Goal: Task Accomplishment & Management: Manage account settings

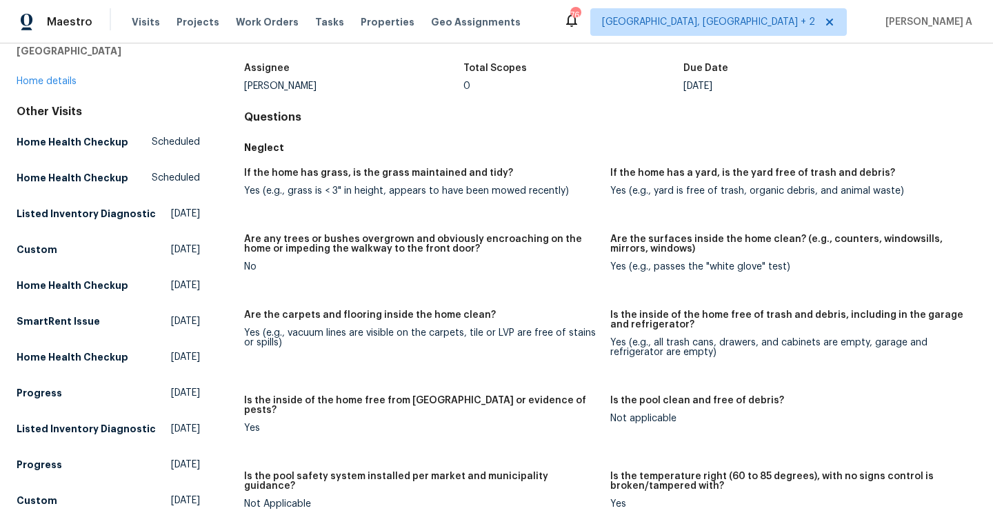
scroll to position [41, 0]
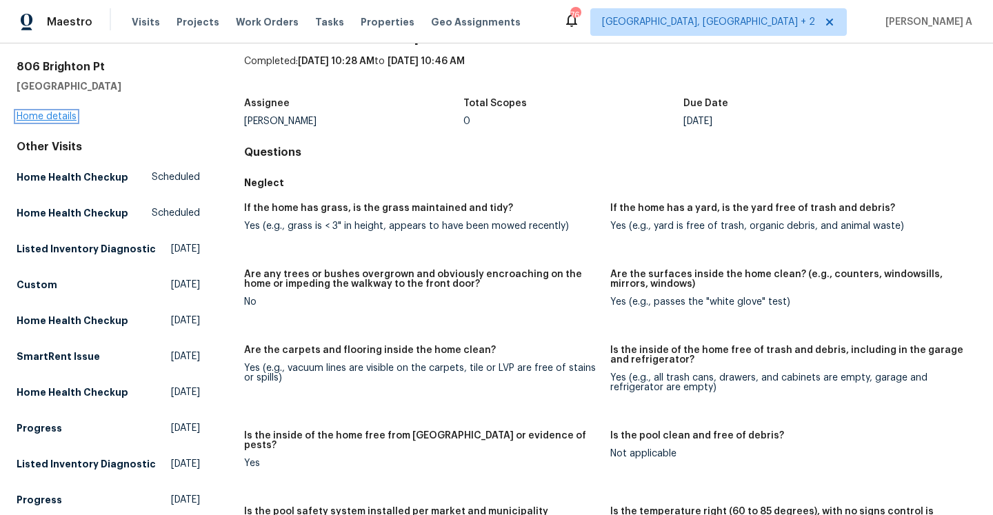
click at [64, 116] on link "Home details" at bounding box center [47, 117] width 60 height 10
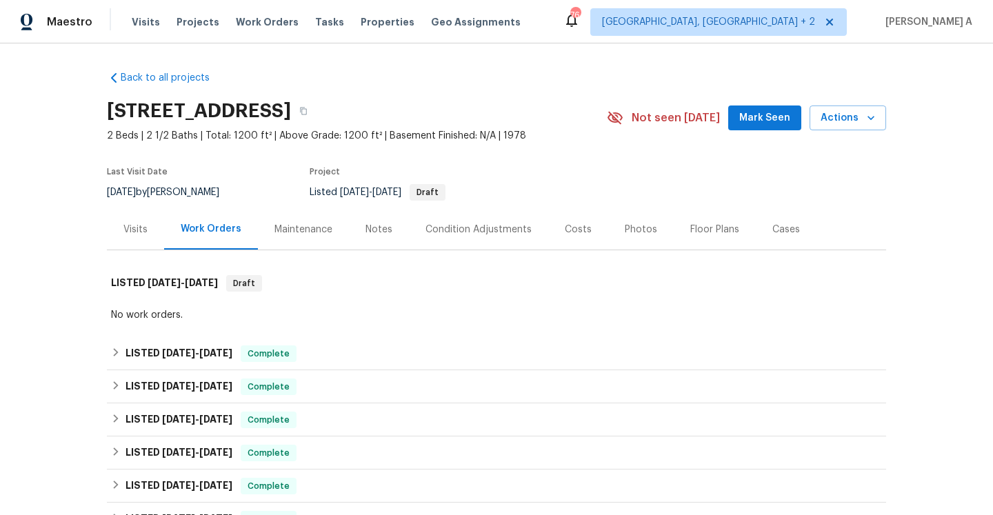
click at [156, 225] on div "Visits" at bounding box center [135, 229] width 57 height 41
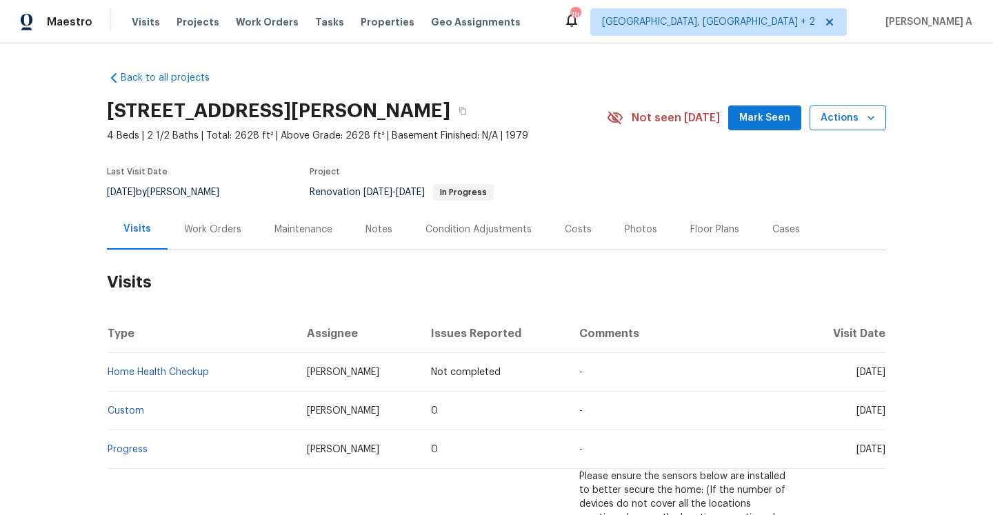
click at [832, 116] on span "Actions" at bounding box center [848, 118] width 54 height 17
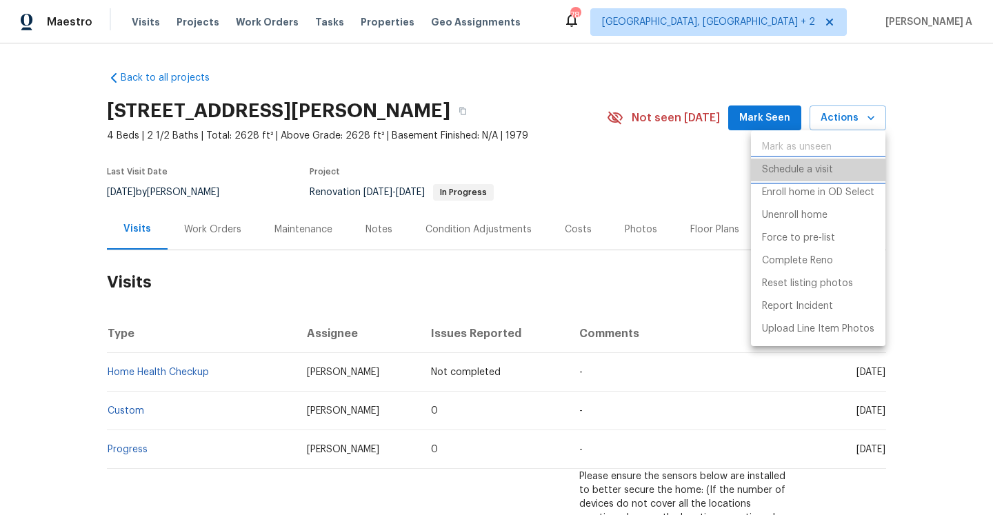
click at [810, 169] on p "Schedule a visit" at bounding box center [797, 170] width 71 height 14
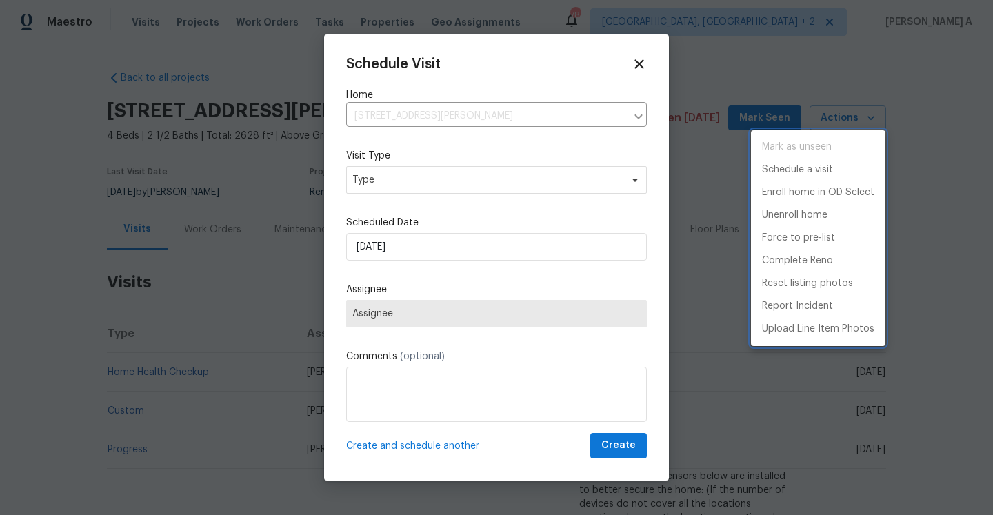
click at [445, 192] on div at bounding box center [496, 257] width 993 height 515
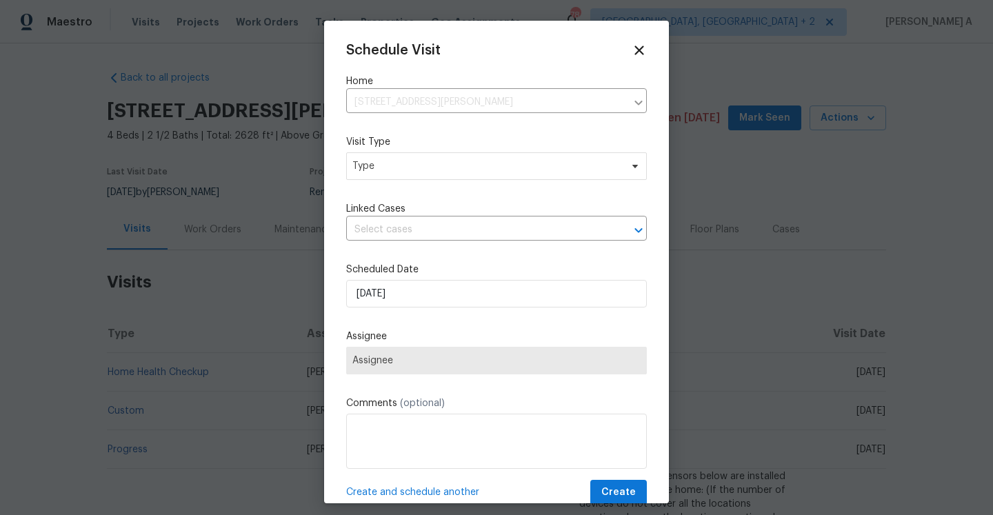
click at [445, 192] on div "Schedule Visit Home 11307 Wickersham Ln, Houston, TX 77077 ​ Visit Type Type Li…" at bounding box center [496, 274] width 301 height 463
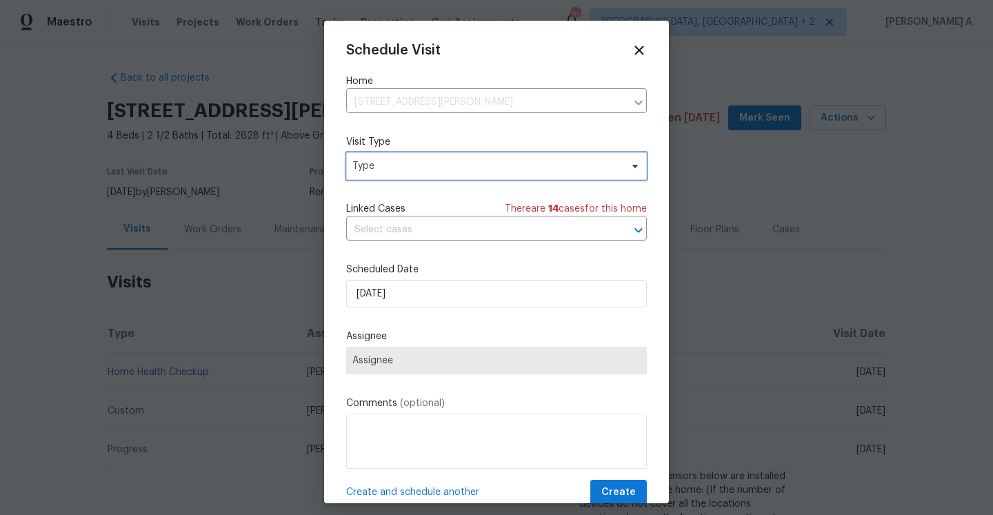
click at [437, 170] on span "Type" at bounding box center [486, 166] width 268 height 14
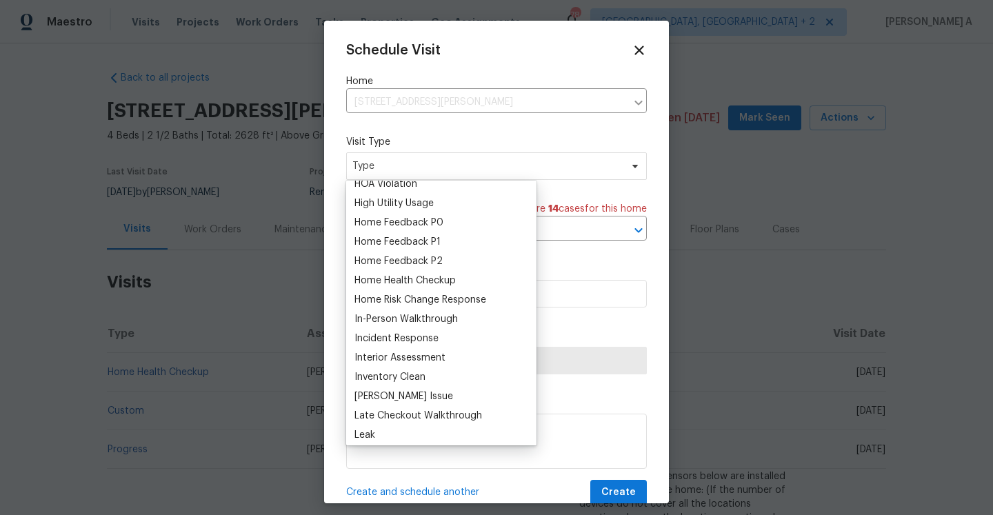
scroll to position [401, 0]
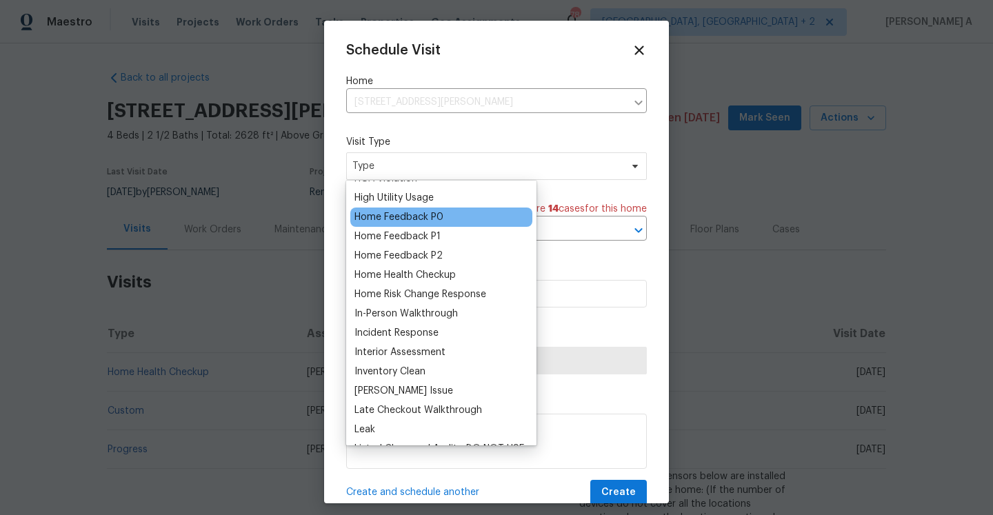
click at [427, 224] on div "Home Feedback P0" at bounding box center [441, 217] width 182 height 19
click at [426, 221] on div "Home Feedback P0" at bounding box center [398, 217] width 89 height 14
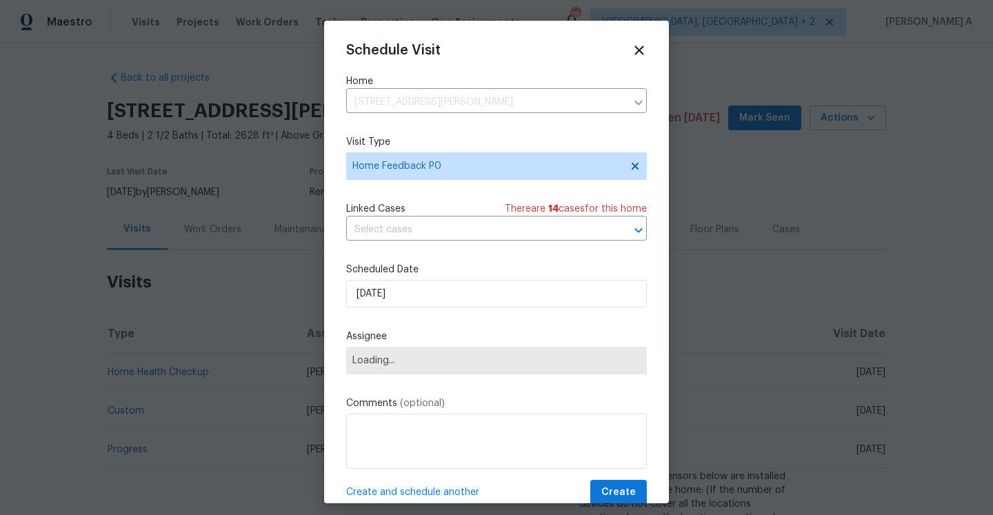
click at [428, 247] on div "Schedule Visit Home 11307 Wickersham Ln, Houston, TX 77077 ​ Visit Type Home Fe…" at bounding box center [496, 274] width 301 height 463
click at [428, 237] on input "text" at bounding box center [477, 229] width 262 height 21
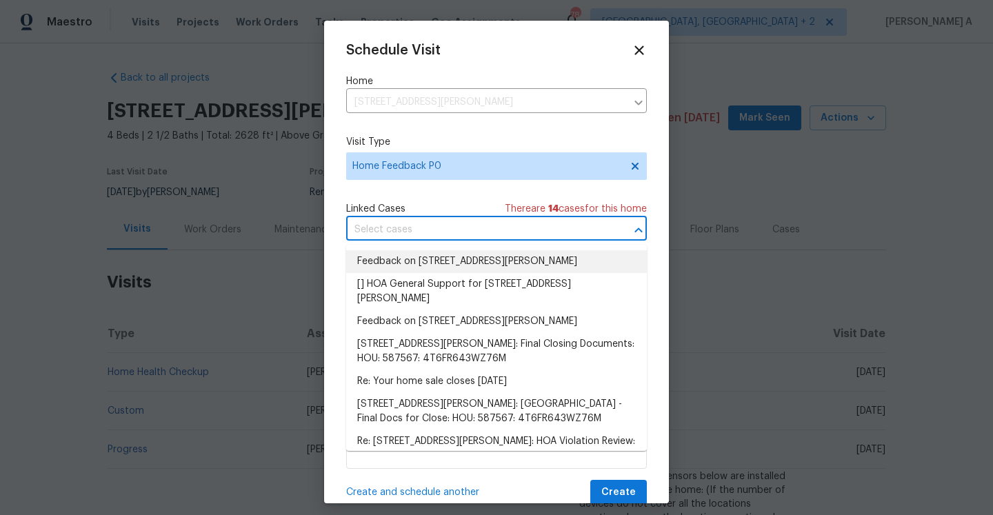
click at [435, 264] on li "Feedback on 11307 Wickersham Ln, Houston, TX 77077" at bounding box center [496, 261] width 301 height 23
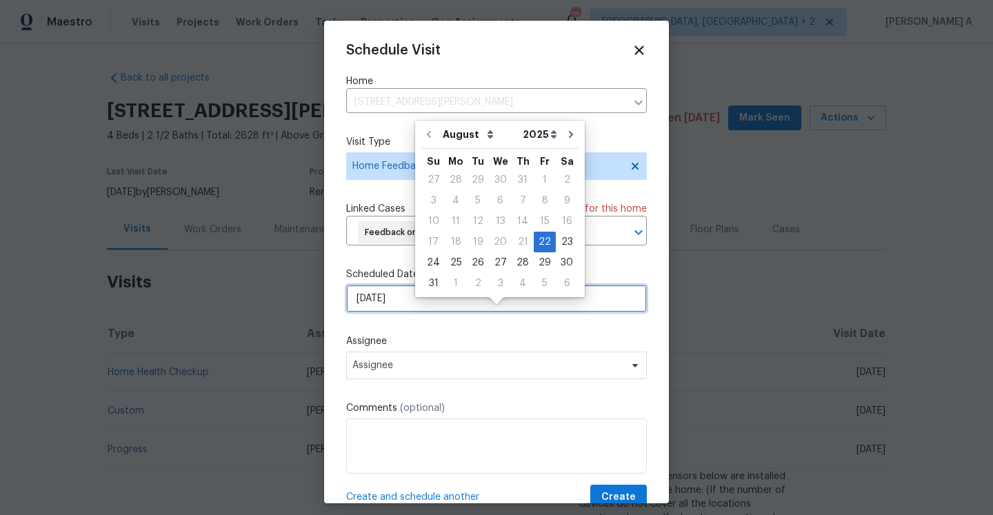
click at [435, 312] on input "8/22/2025" at bounding box center [496, 299] width 301 height 28
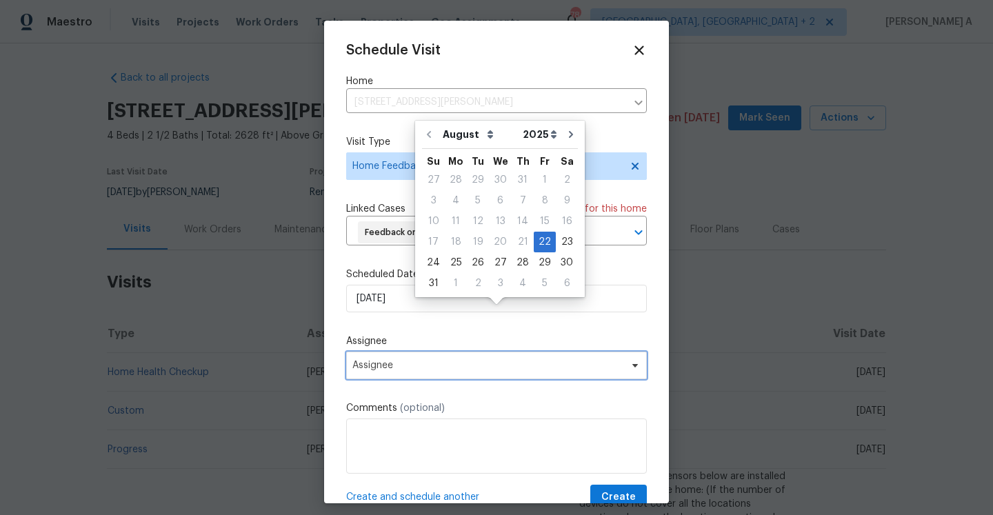
click at [410, 371] on span "Assignee" at bounding box center [487, 365] width 270 height 11
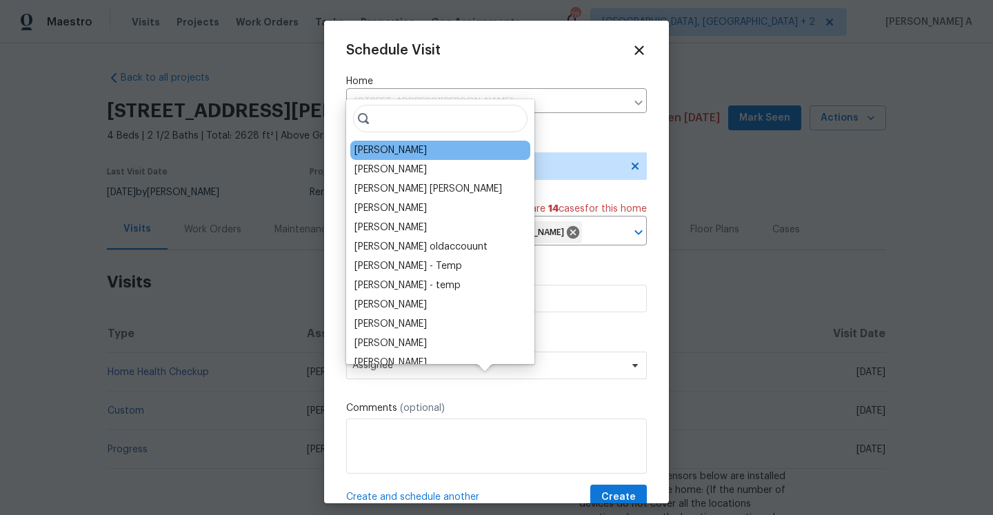
click at [375, 149] on div "Maria Zakharnitskaia" at bounding box center [390, 150] width 72 height 14
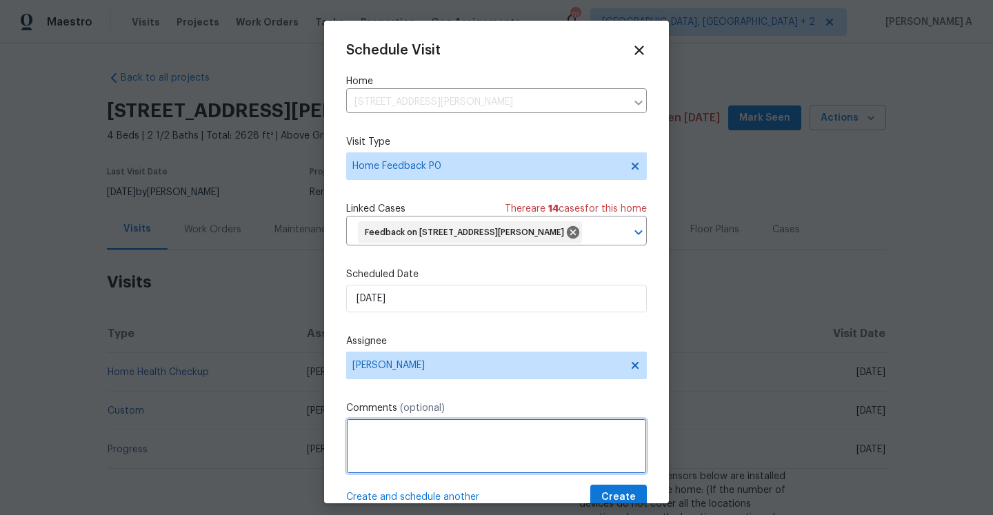
click at [481, 456] on textarea at bounding box center [496, 446] width 301 height 55
paste textarea "Agent was unable to access the property as the remote unlock did not work nor t…"
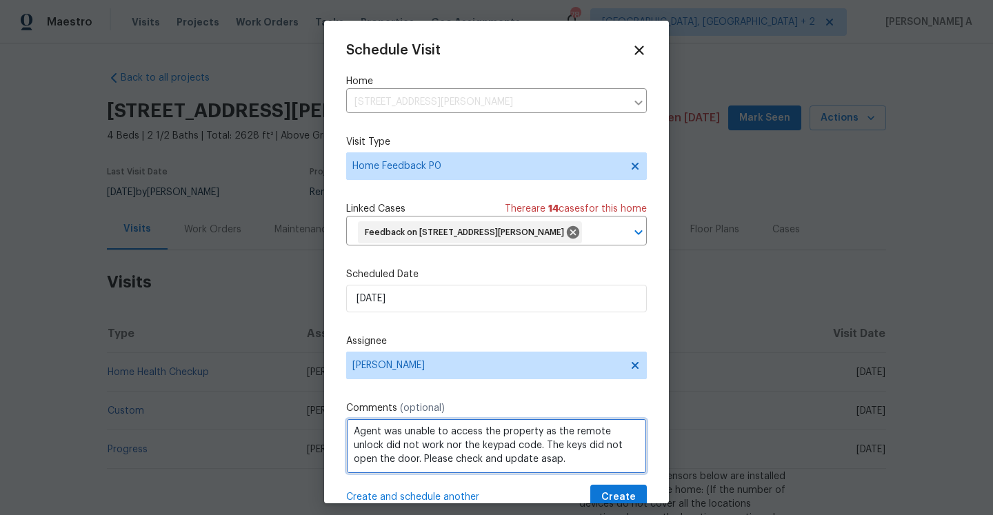
scroll to position [51, 0]
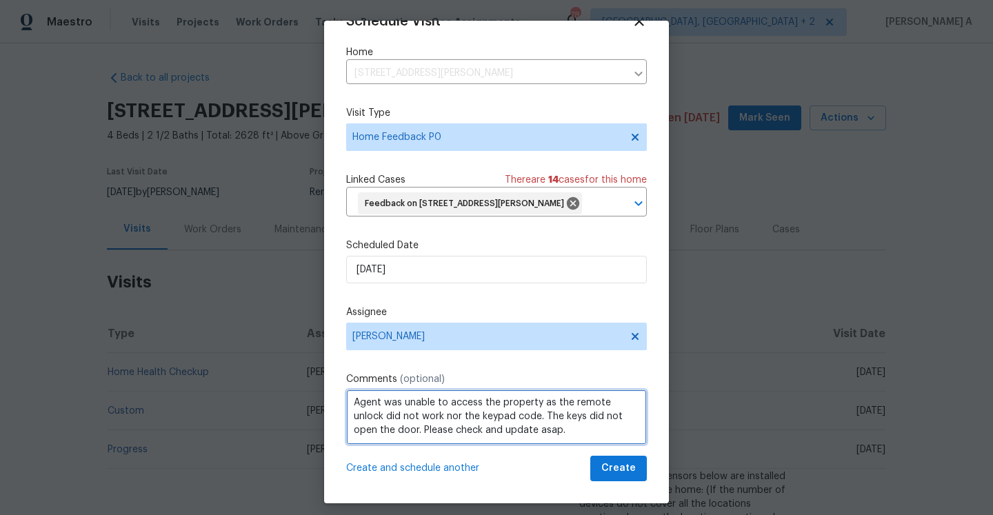
type textarea "Agent was unable to access the property as the remote unlock did not work nor t…"
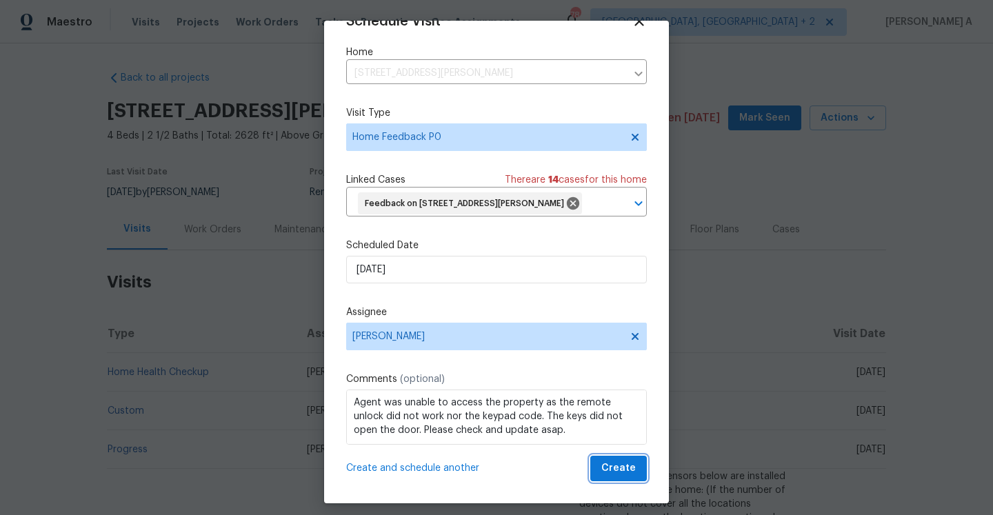
click at [595, 457] on button "Create" at bounding box center [618, 469] width 57 height 26
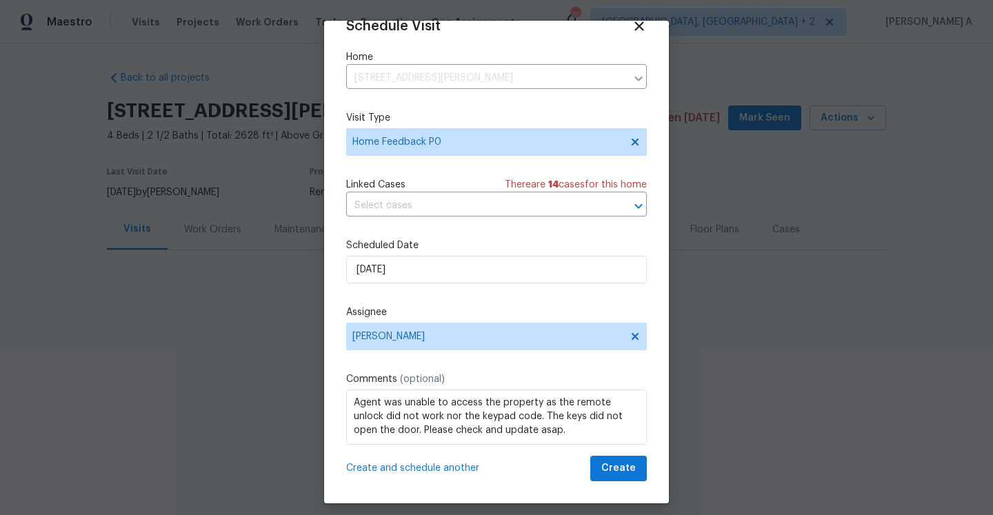
scroll to position [25, 0]
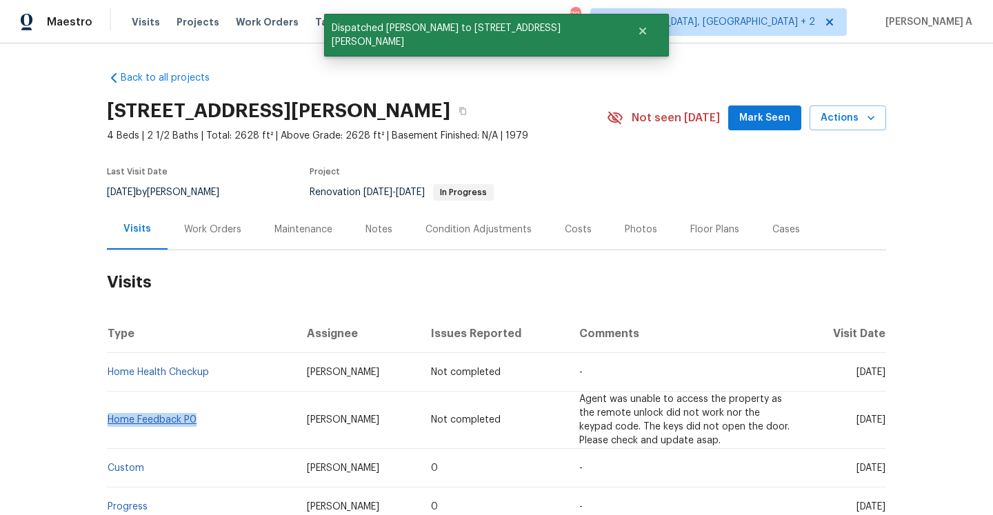
drag, startPoint x: 204, startPoint y: 415, endPoint x: 110, endPoint y: 421, distance: 93.9
click at [110, 421] on td "Home Feedback P0" at bounding box center [201, 420] width 189 height 57
copy link "Home Feedback P0"
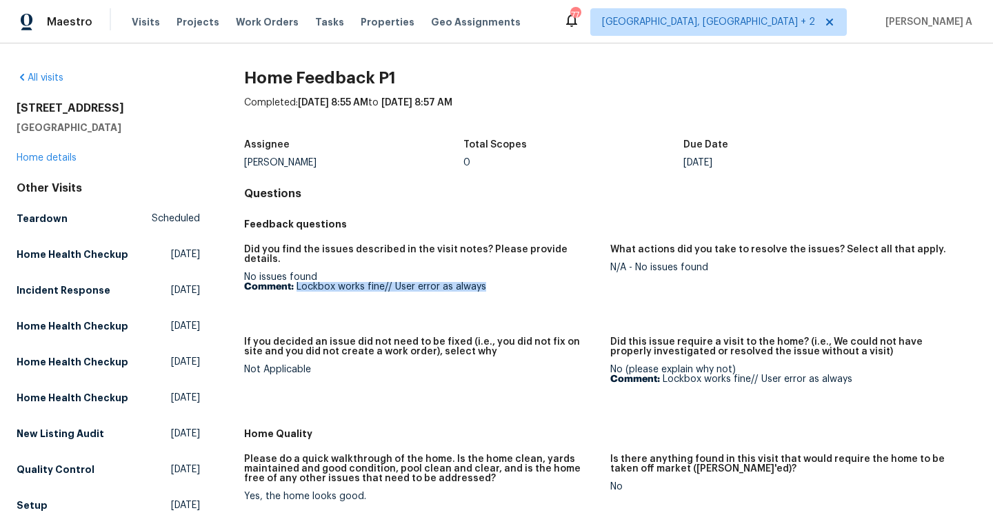
drag, startPoint x: 297, startPoint y: 278, endPoint x: 510, endPoint y: 275, distance: 213.1
click at [510, 282] on p "Comment: Lockbox works fine// User error as always" at bounding box center [421, 287] width 355 height 10
copy p "Lockbox works fine// User error as always"
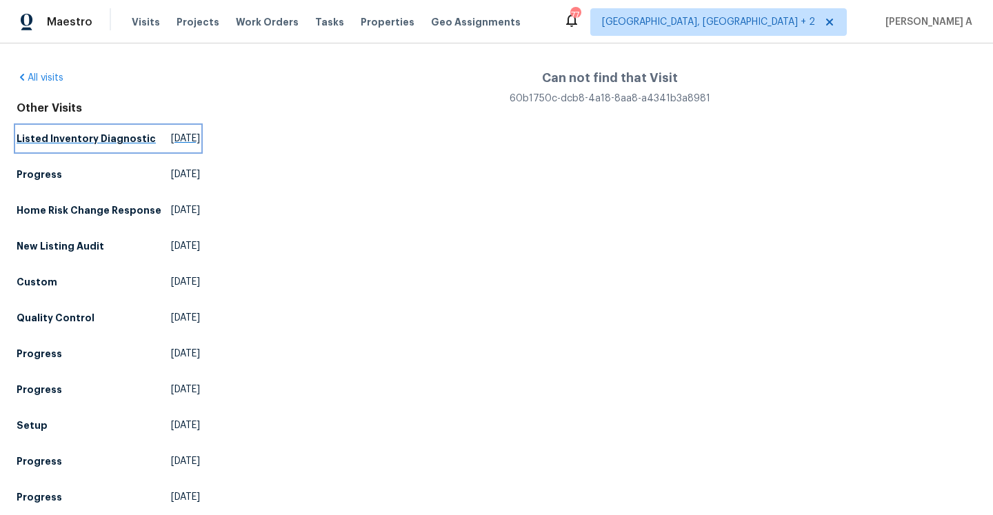
click at [57, 140] on h5 "Listed Inventory Diagnostic" at bounding box center [86, 139] width 139 height 14
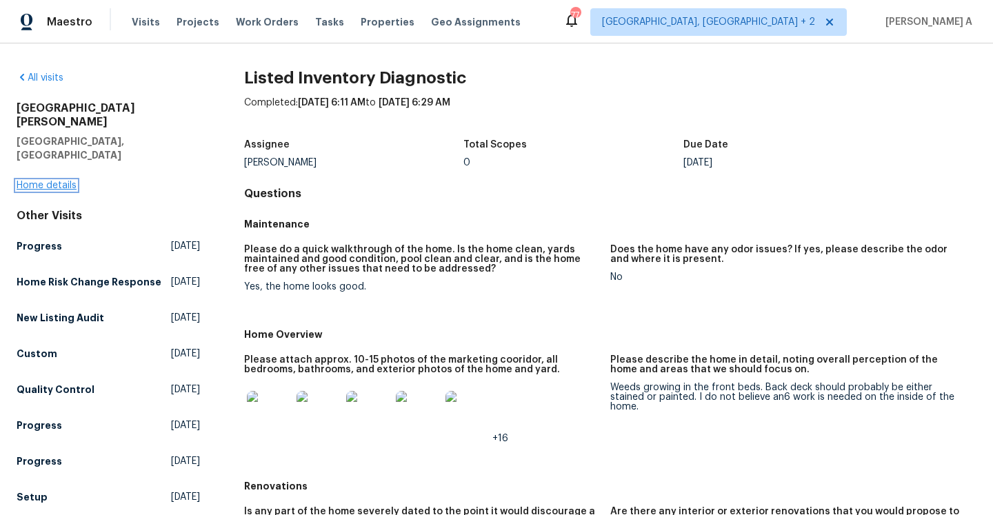
click at [58, 181] on link "Home details" at bounding box center [47, 186] width 60 height 10
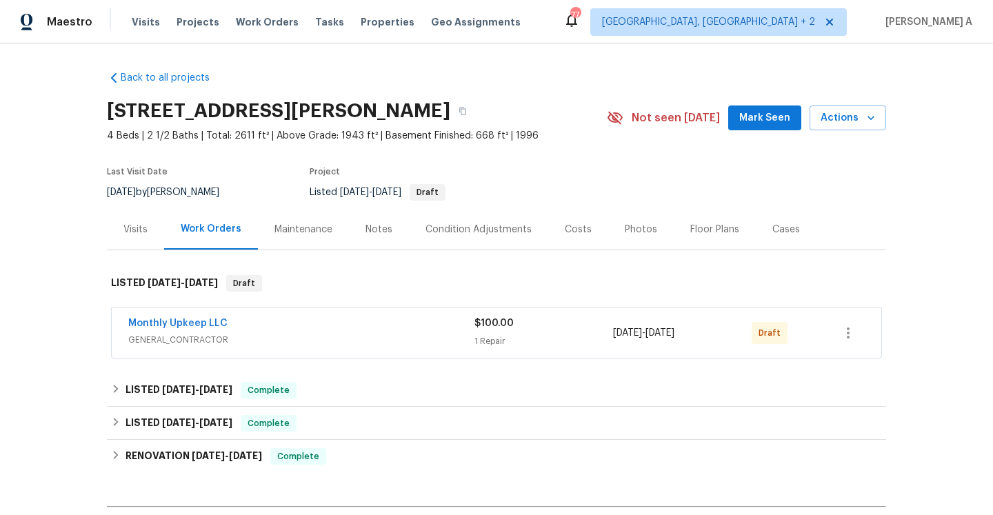
click at [248, 331] on div "Monthly Upkeep LLC" at bounding box center [301, 325] width 346 height 17
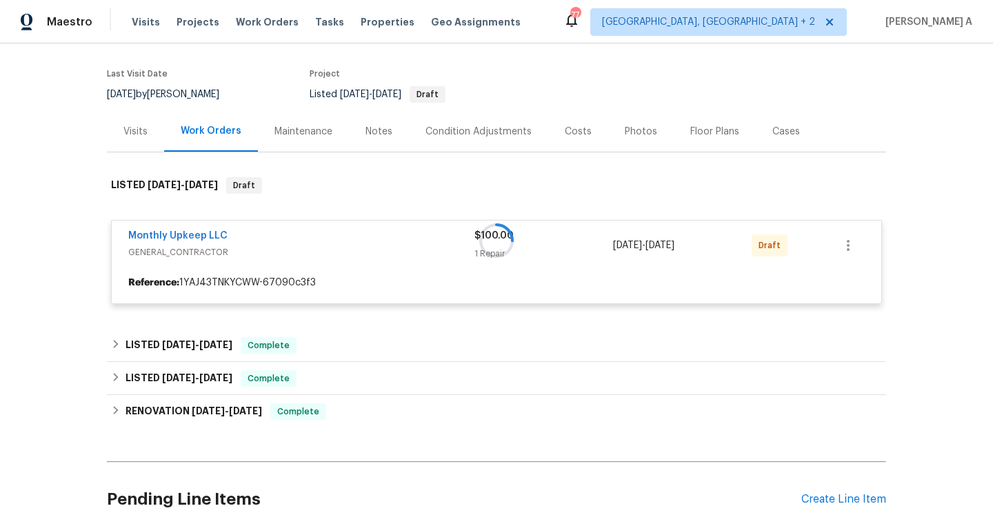
scroll to position [126, 0]
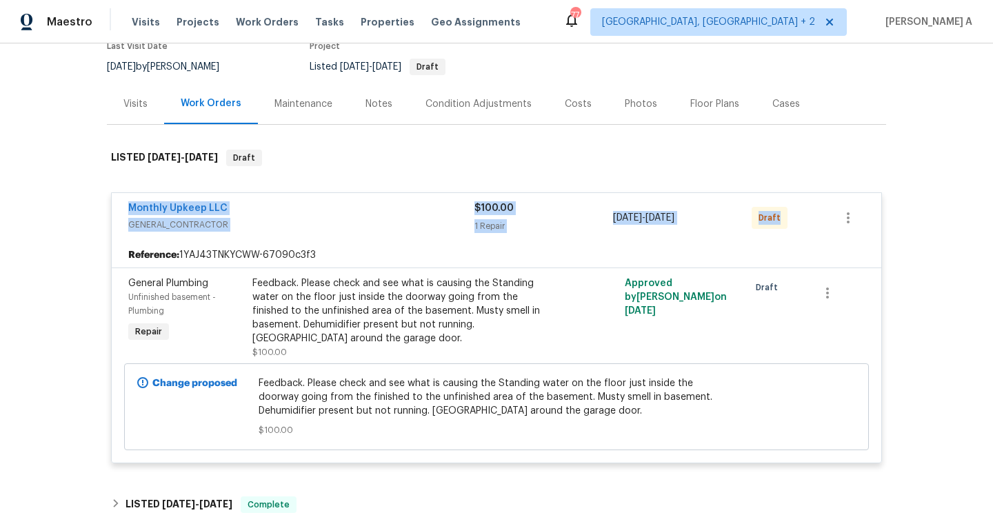
drag, startPoint x: 119, startPoint y: 206, endPoint x: 781, endPoint y: 216, distance: 662.1
click at [781, 216] on div "Monthly Upkeep LLC GENERAL_CONTRACTOR $100.00 1 Repair 8/22/2025 - 8/23/2025 Dr…" at bounding box center [497, 218] width 770 height 50
copy div "Monthly Upkeep LLC GENERAL_CONTRACTOR $100.00 1 Repair 8/22/2025 - 8/23/2025 Dr…"
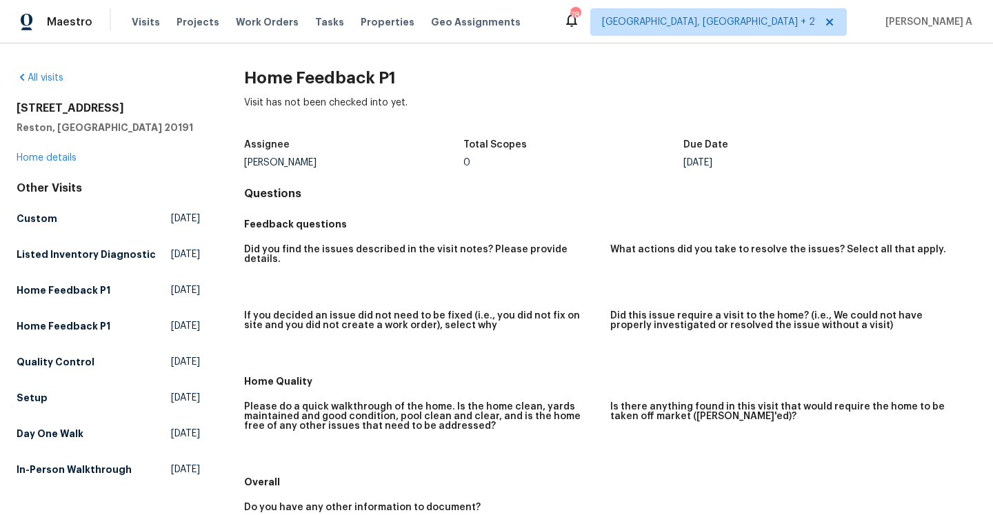
click at [261, 166] on div "Nicolas Campuzano" at bounding box center [354, 163] width 220 height 10
copy div "Nicolas Campuzano"
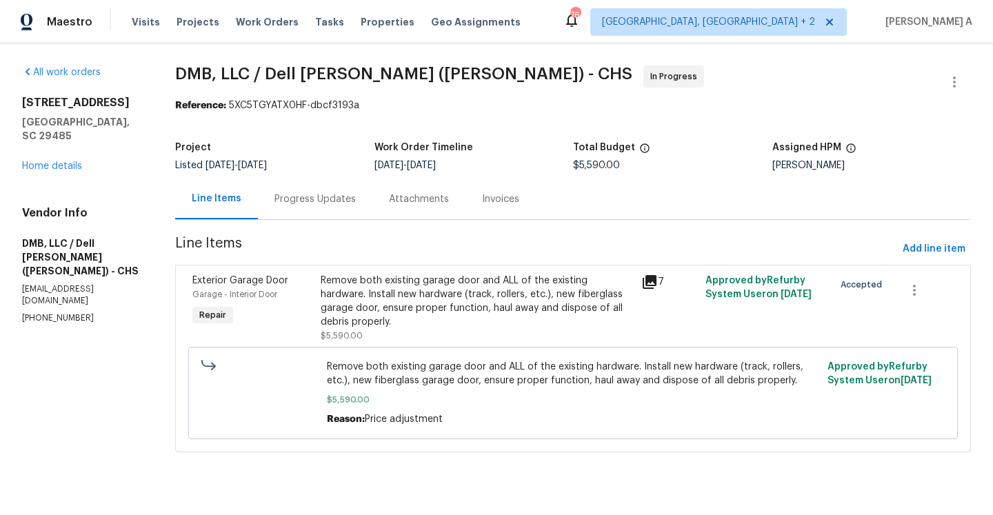
click at [338, 214] on div "Progress Updates" at bounding box center [315, 199] width 114 height 41
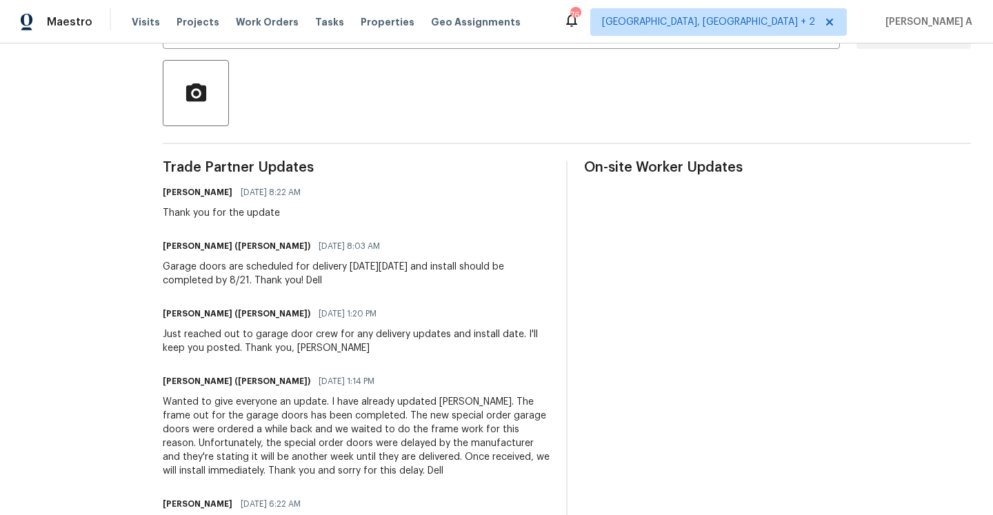
scroll to position [344, 0]
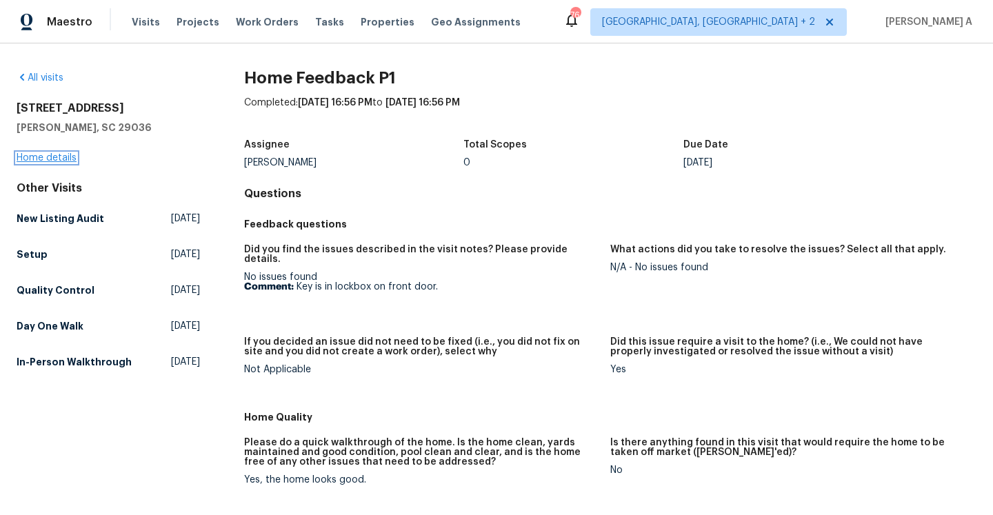
click at [63, 157] on link "Home details" at bounding box center [47, 158] width 60 height 10
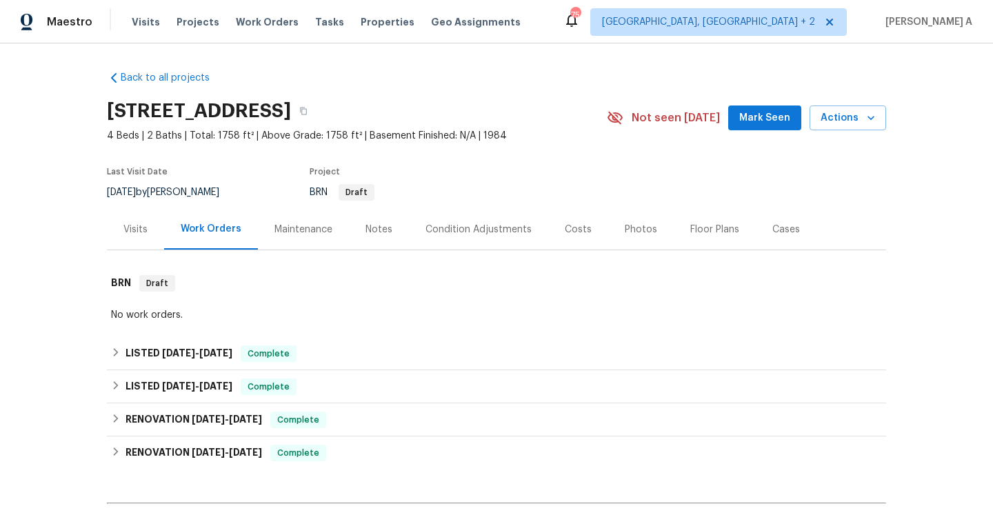
click at [143, 233] on div "Visits" at bounding box center [135, 230] width 24 height 14
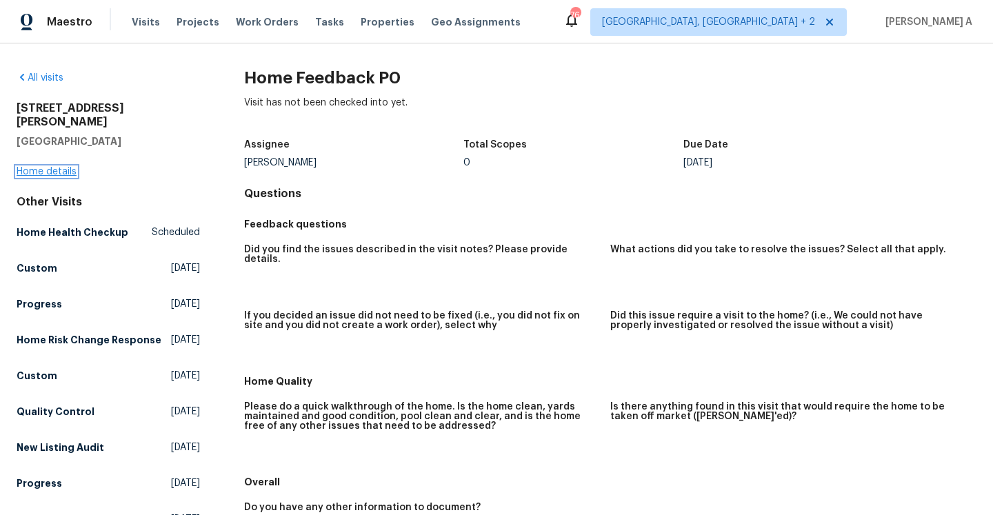
click at [66, 167] on link "Home details" at bounding box center [47, 172] width 60 height 10
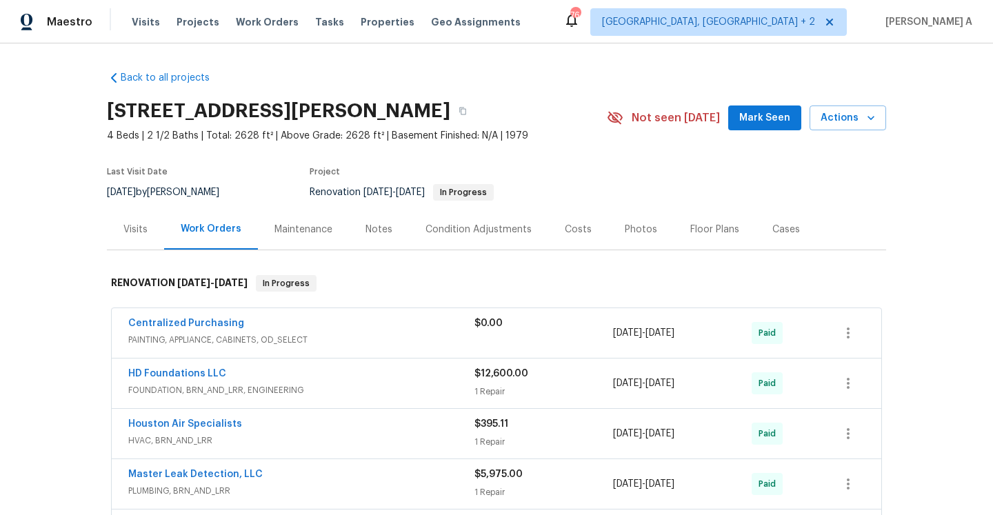
click at [152, 233] on div "Visits" at bounding box center [135, 229] width 57 height 41
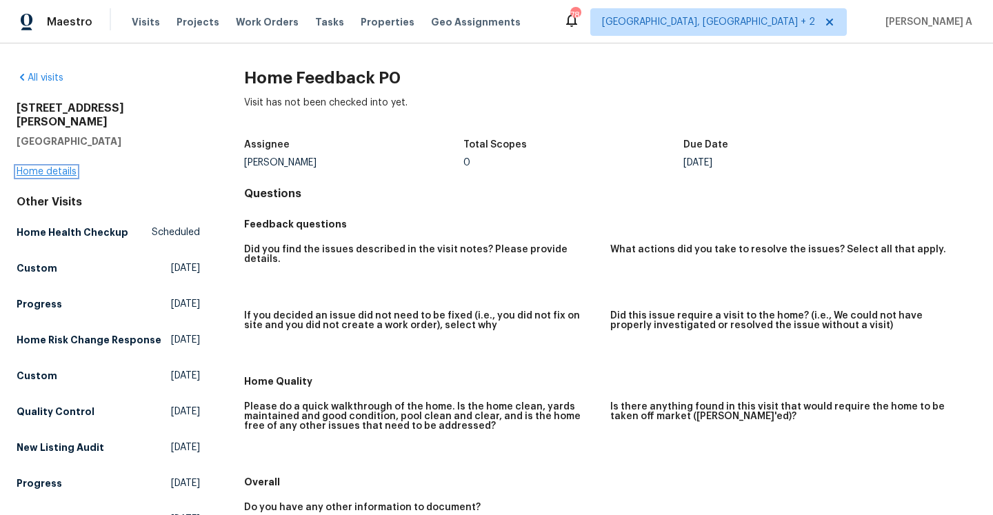
click at [62, 167] on link "Home details" at bounding box center [47, 172] width 60 height 10
click at [61, 167] on link "Home details" at bounding box center [47, 172] width 60 height 10
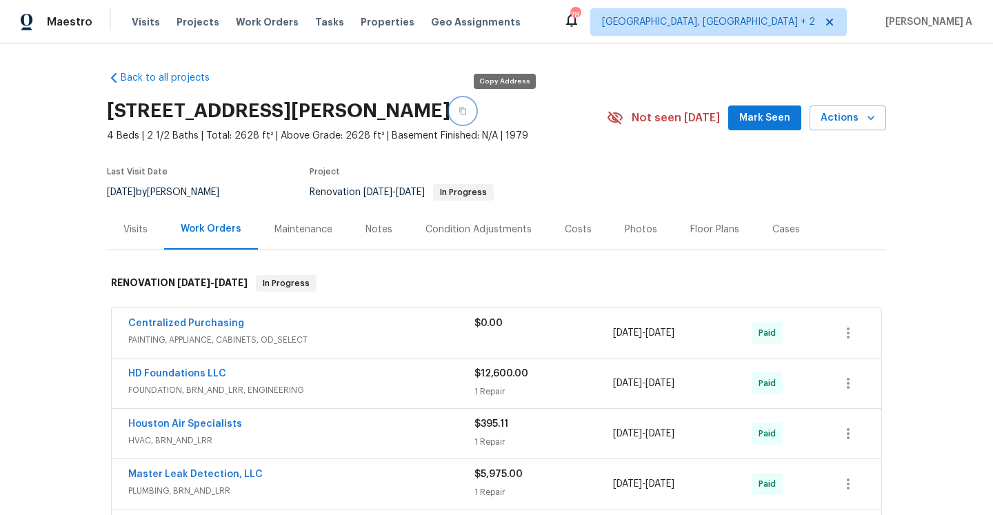
click at [475, 119] on button "button" at bounding box center [462, 111] width 25 height 25
click at [70, 20] on span "Maestro" at bounding box center [70, 22] width 46 height 14
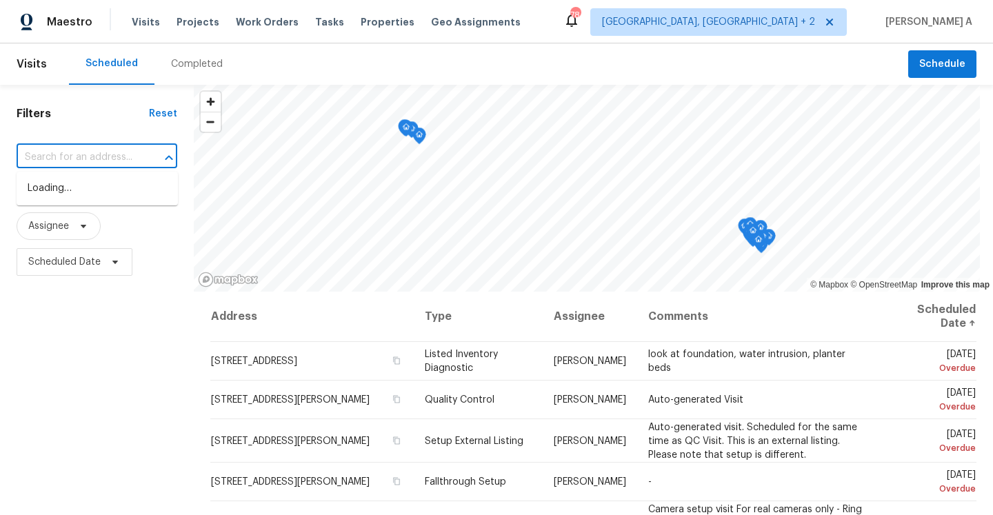
click at [112, 163] on input "text" at bounding box center [78, 157] width 122 height 21
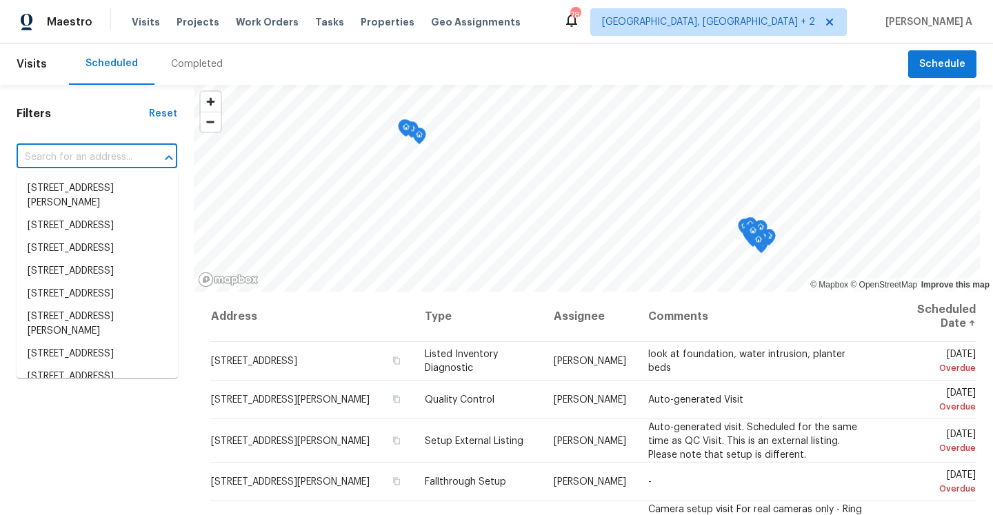
paste input "11307 Wickersham Ln, Houston, TX 77077"
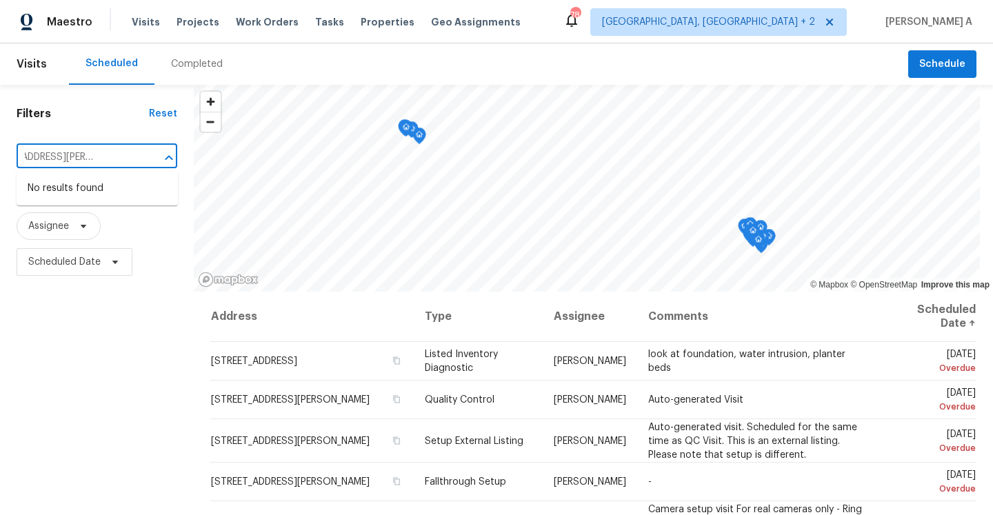
type input "11307 Wickersham Ln, Houston, TX 77077"
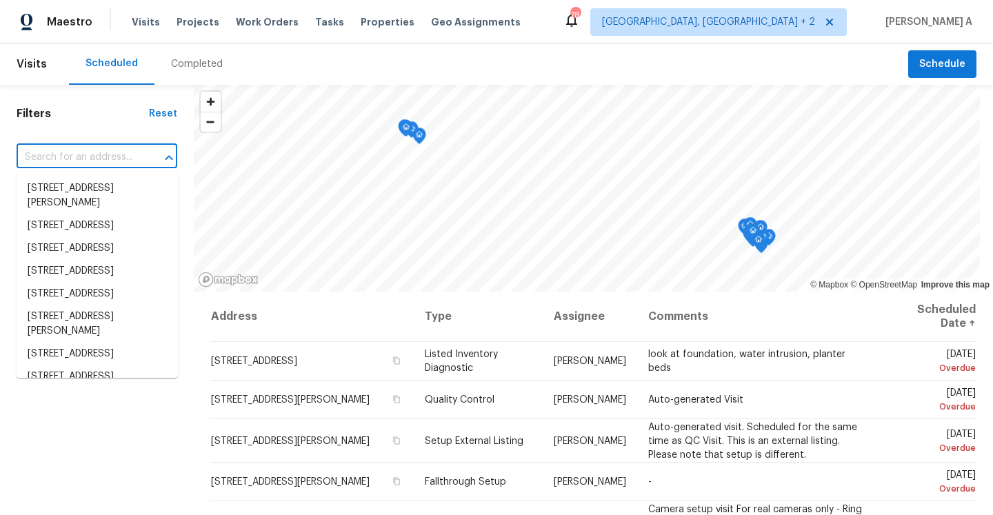
scroll to position [0, 0]
click at [815, 15] on span "Albuquerque, NM + 2" at bounding box center [708, 22] width 213 height 14
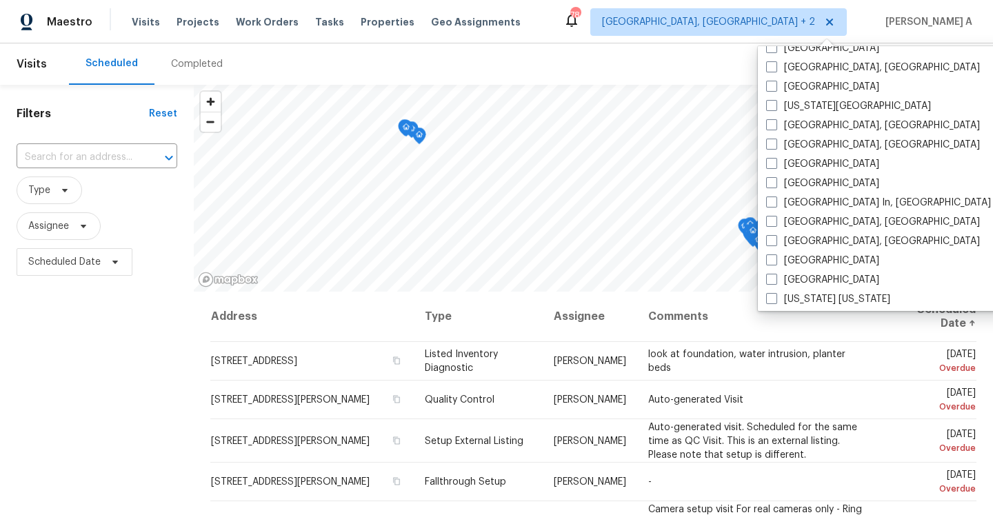
scroll to position [462, 0]
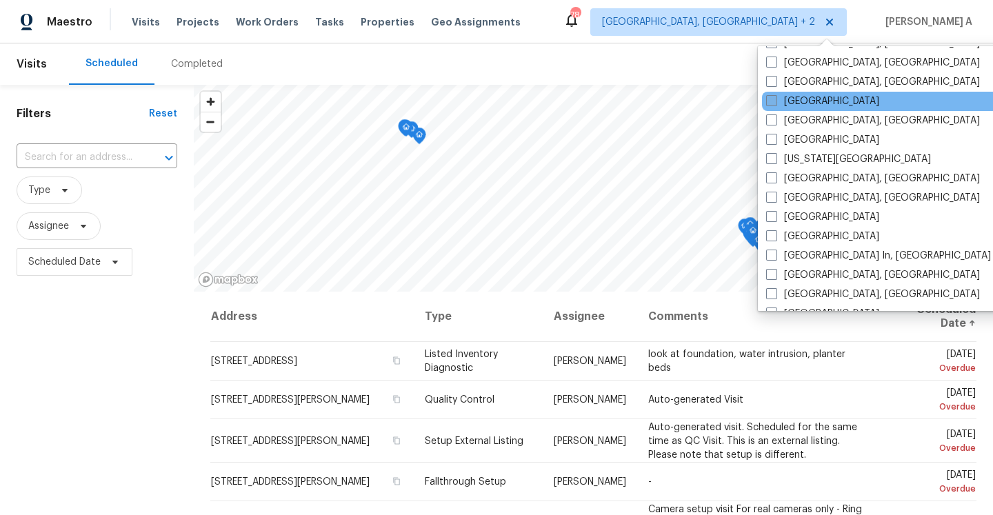
click at [801, 107] on label "Houston" at bounding box center [822, 101] width 113 height 14
click at [775, 103] on input "Houston" at bounding box center [770, 98] width 9 height 9
checkbox input "true"
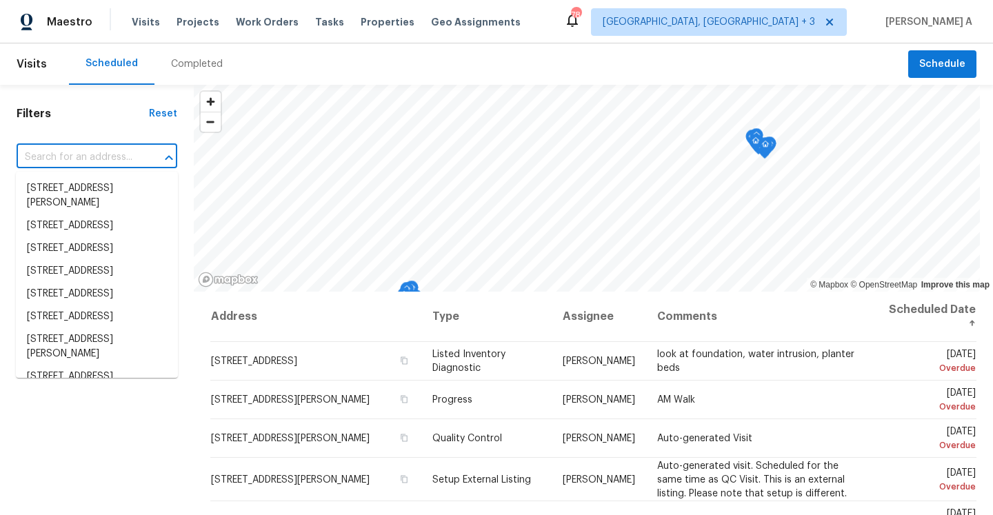
click at [128, 160] on input "text" at bounding box center [78, 157] width 122 height 21
paste input "11307 Wickersham Ln, Houston, TX 77077"
type input "11307 Wickersham Ln, Houston, TX 77077"
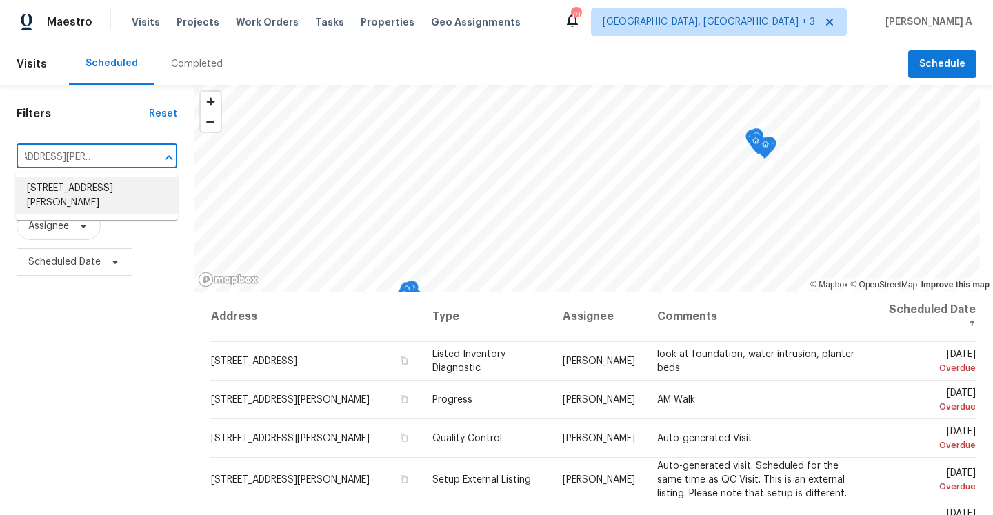
click at [121, 199] on li "11307 Wickersham Ln, Houston, TX 77077" at bounding box center [97, 195] width 162 height 37
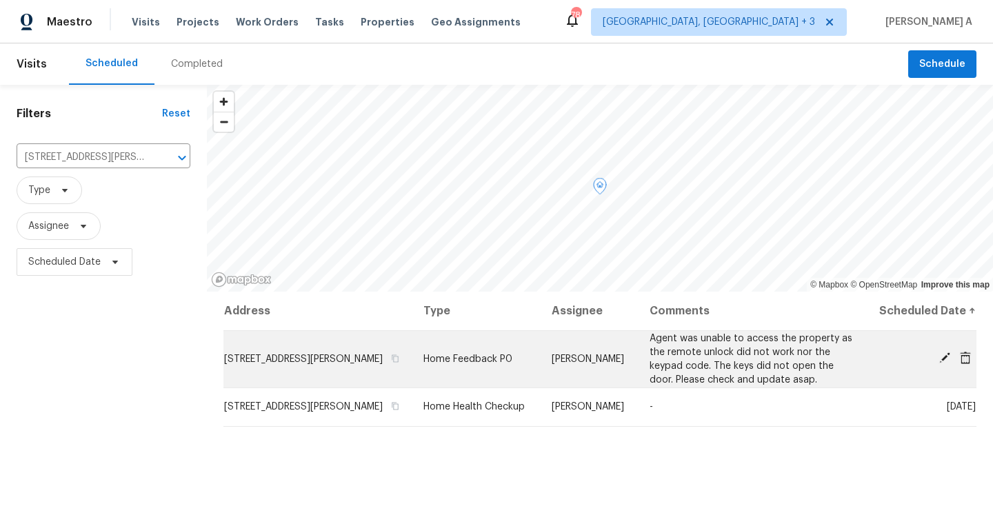
click at [962, 364] on icon at bounding box center [965, 358] width 11 height 12
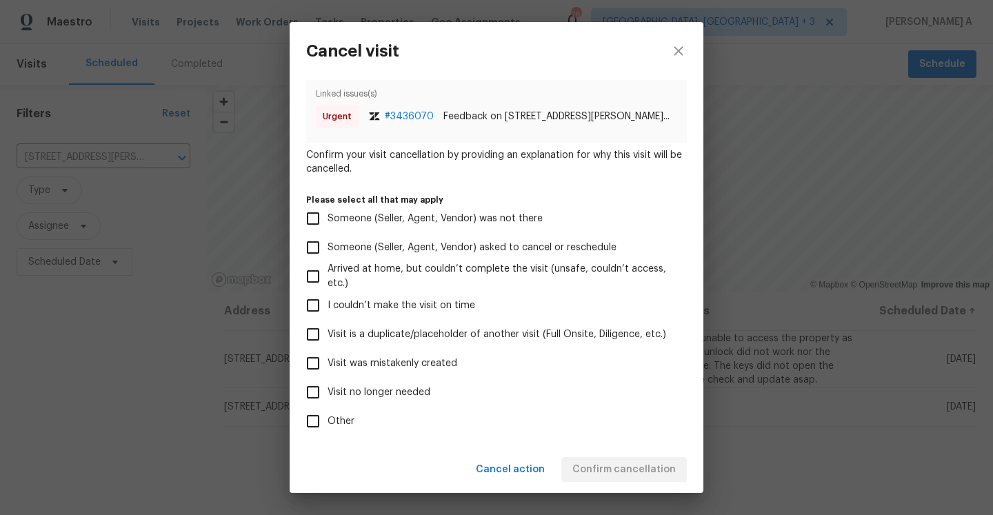
scroll to position [112, 0]
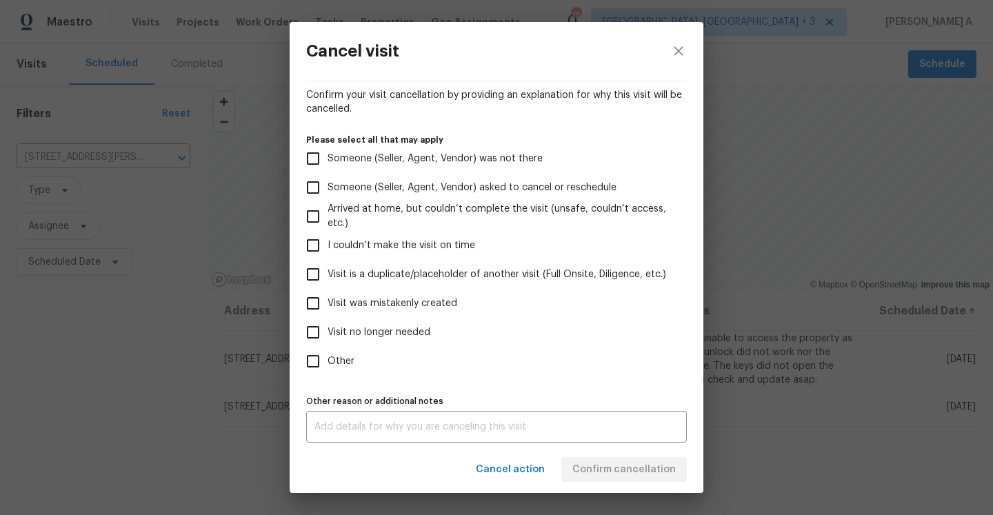
click at [349, 333] on span "Visit no longer needed" at bounding box center [379, 332] width 103 height 14
click at [328, 333] on input "Visit no longer needed" at bounding box center [313, 332] width 29 height 29
checkbox input "true"
click at [349, 359] on span "Other" at bounding box center [341, 361] width 27 height 14
click at [328, 359] on input "Other" at bounding box center [313, 361] width 29 height 29
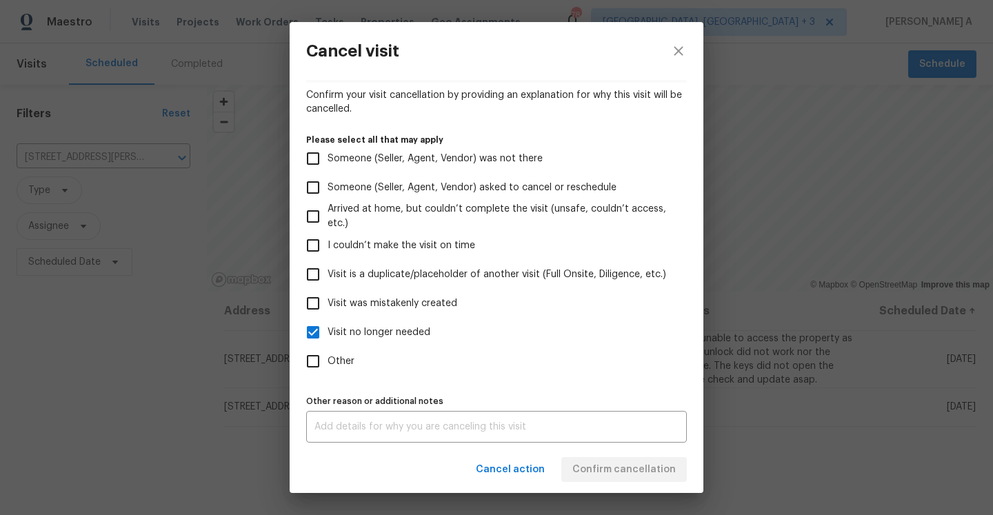
checkbox input "true"
click at [383, 439] on div "x Other reason or additional notes" at bounding box center [496, 427] width 381 height 32
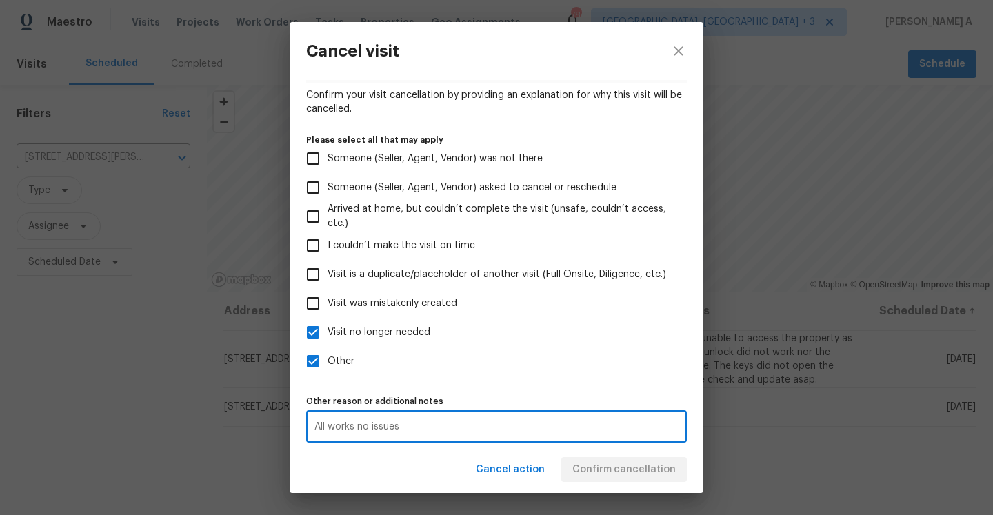
type textarea "All works no issues"
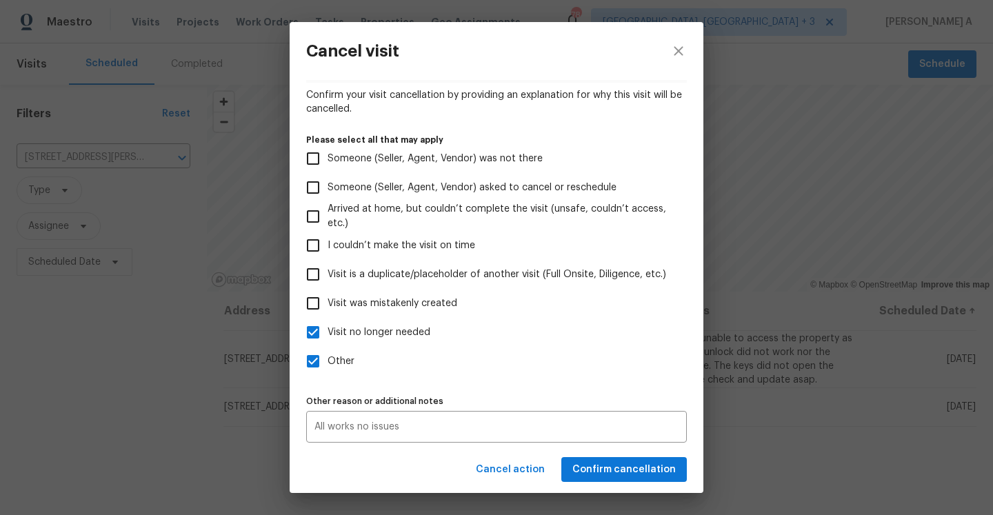
click at [357, 334] on span "Visit no longer needed" at bounding box center [379, 332] width 103 height 14
click at [328, 334] on input "Visit no longer needed" at bounding box center [313, 332] width 29 height 29
click at [357, 334] on span "Visit no longer needed" at bounding box center [379, 332] width 103 height 14
click at [328, 334] on input "Visit no longer needed" at bounding box center [313, 332] width 29 height 29
checkbox input "true"
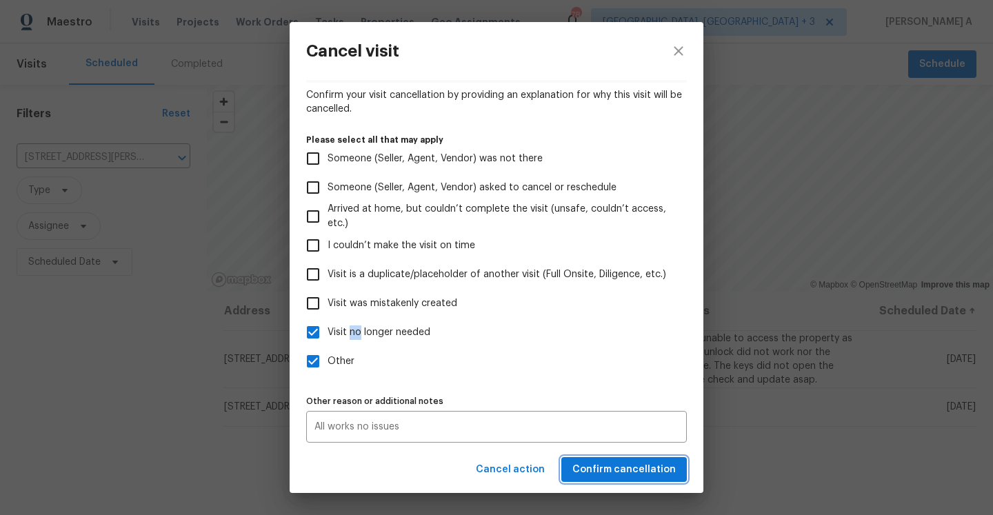
click at [630, 471] on span "Confirm cancellation" at bounding box center [623, 469] width 103 height 17
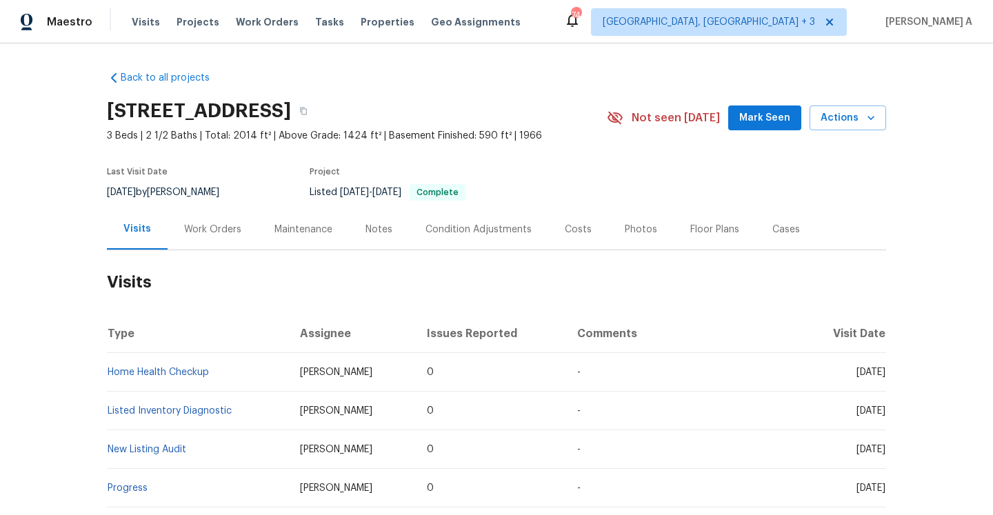
click at [213, 248] on div "Work Orders" at bounding box center [213, 229] width 90 height 41
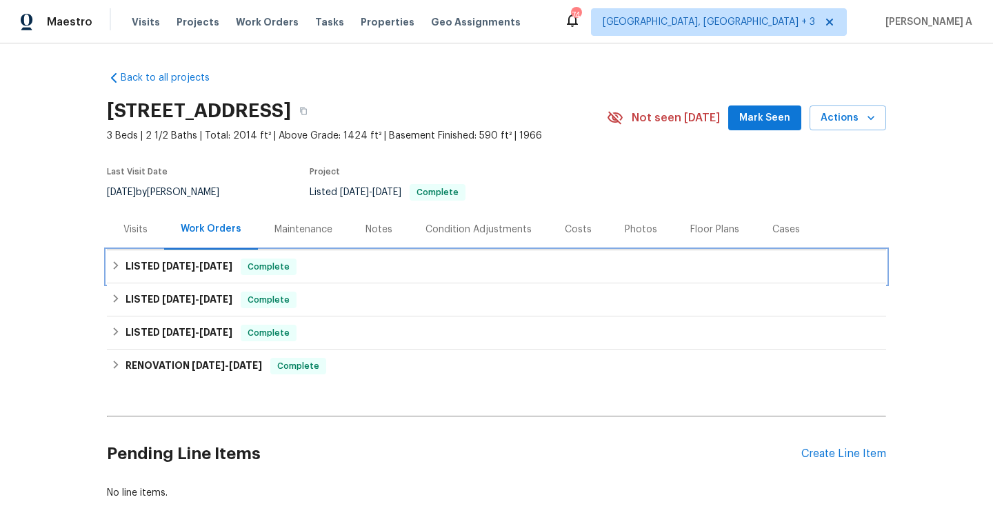
click at [192, 264] on span "[DATE] - [DATE]" at bounding box center [197, 266] width 70 height 10
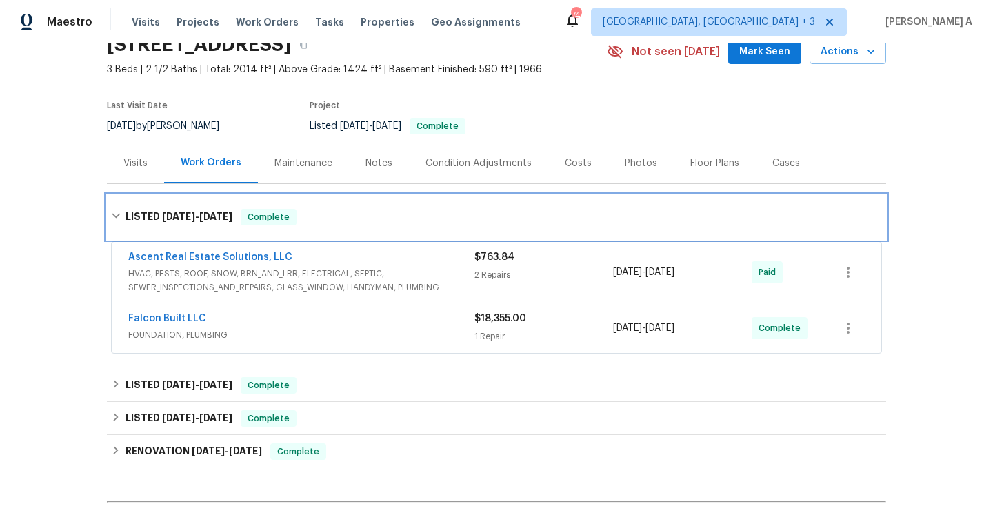
scroll to position [92, 0]
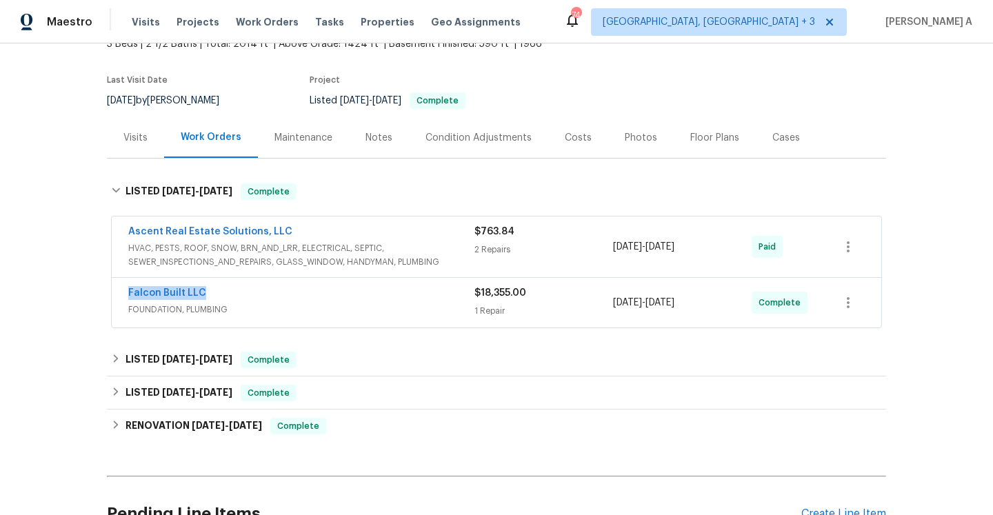
drag, startPoint x: 217, startPoint y: 294, endPoint x: 127, endPoint y: 292, distance: 90.4
click at [126, 292] on div "Falcon Built LLC FOUNDATION, PLUMBING $18,355.00 1 Repair [DATE] - [DATE] Compl…" at bounding box center [497, 303] width 770 height 50
copy link "Falcon Built LLC"
click at [362, 310] on span "FOUNDATION, PLUMBING" at bounding box center [301, 310] width 346 height 14
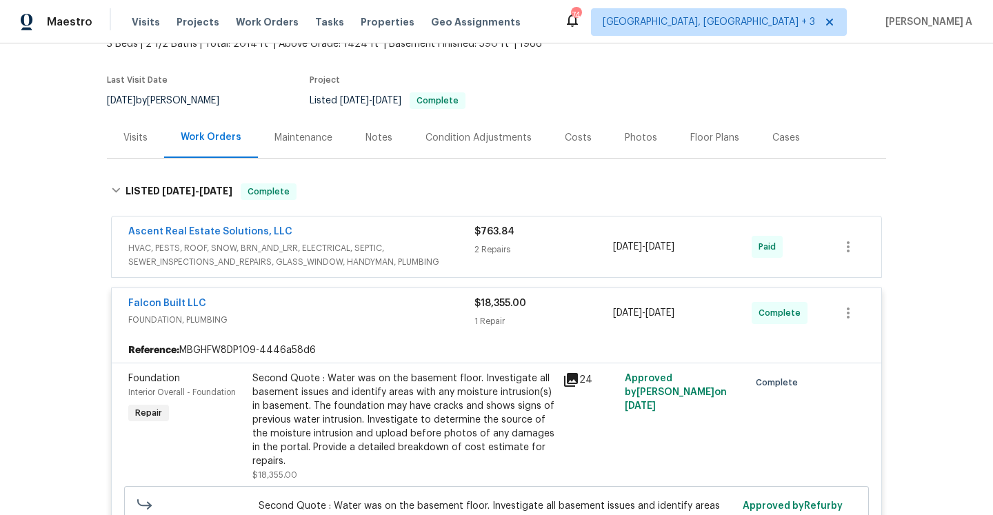
click at [136, 143] on div "Visits" at bounding box center [135, 138] width 24 height 14
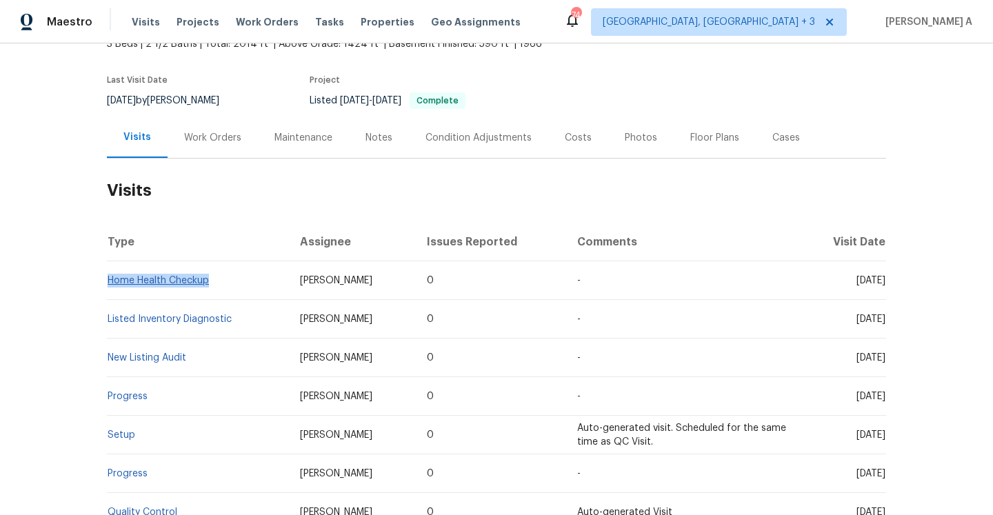
drag, startPoint x: 220, startPoint y: 285, endPoint x: 110, endPoint y: 283, distance: 109.7
click at [110, 283] on td "Home Health Checkup" at bounding box center [198, 280] width 182 height 39
copy link "Home Health Checkup"
click at [188, 154] on div "Work Orders" at bounding box center [213, 137] width 90 height 41
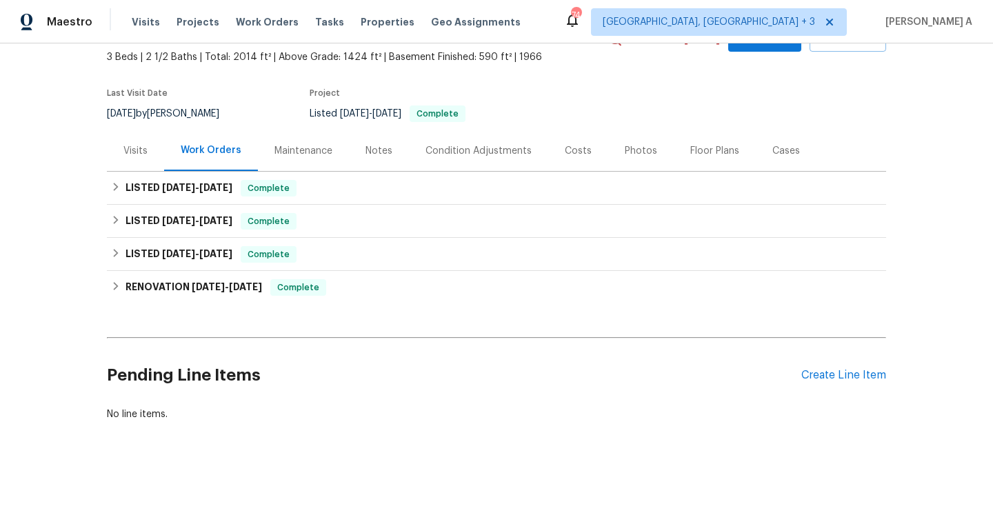
scroll to position [79, 0]
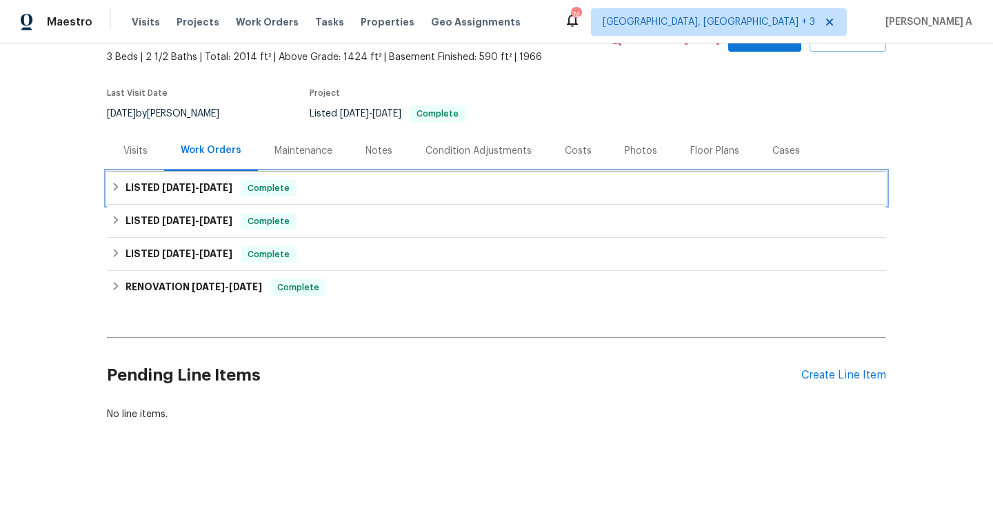
click at [183, 181] on h6 "LISTED [DATE] - [DATE]" at bounding box center [179, 188] width 107 height 17
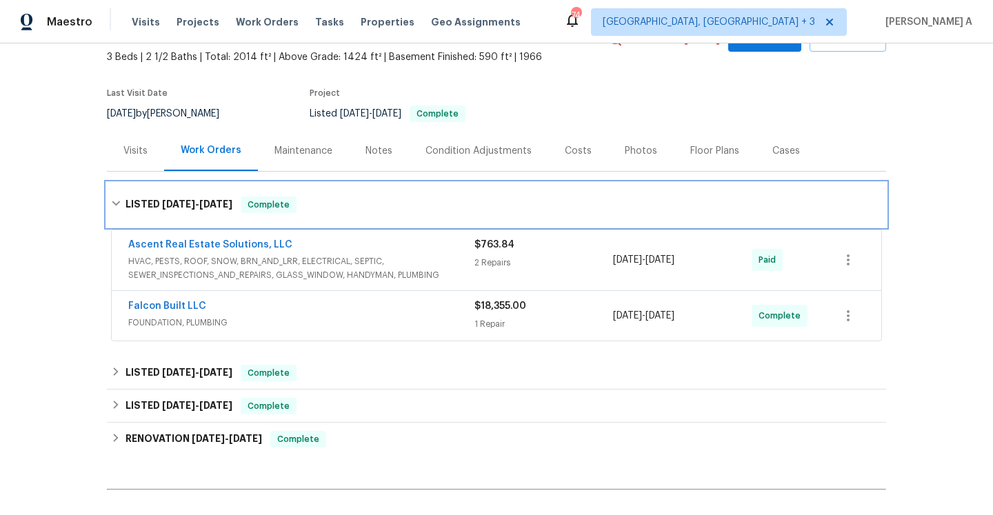
click at [197, 200] on span "[DATE] - [DATE]" at bounding box center [197, 204] width 70 height 10
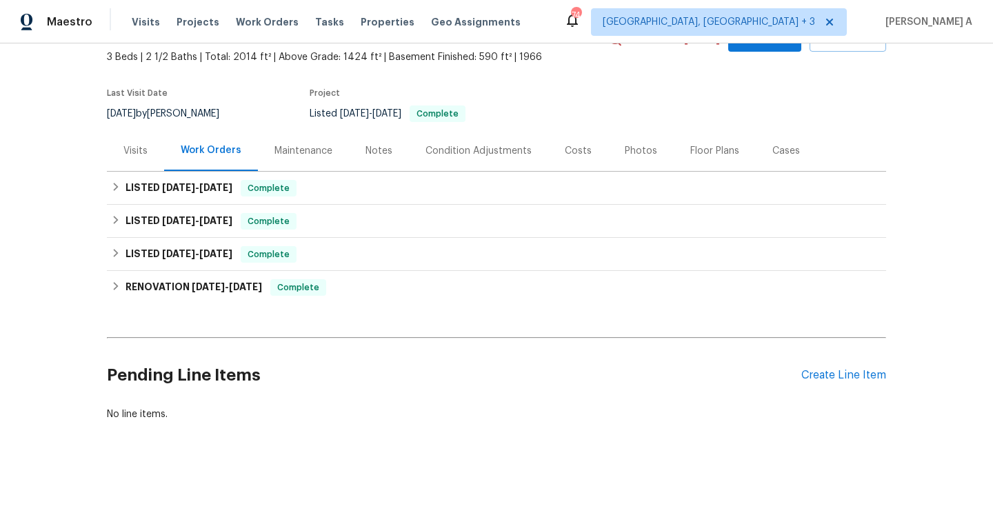
click at [144, 144] on div "Visits" at bounding box center [135, 151] width 24 height 14
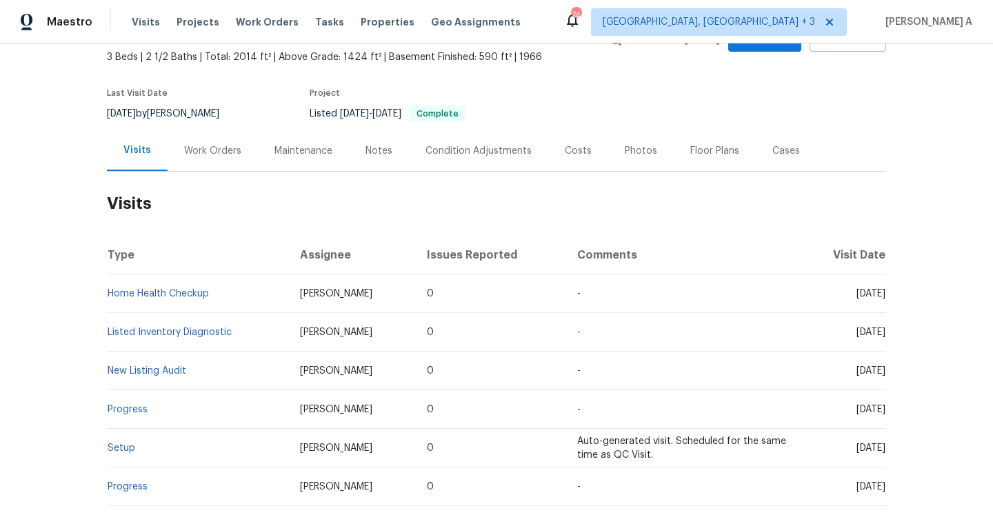
click at [190, 288] on td "Home Health Checkup" at bounding box center [198, 293] width 182 height 39
click at [195, 289] on span "Home Health Checkup" at bounding box center [158, 294] width 101 height 10
click at [193, 290] on link "Home Health Checkup" at bounding box center [158, 294] width 101 height 10
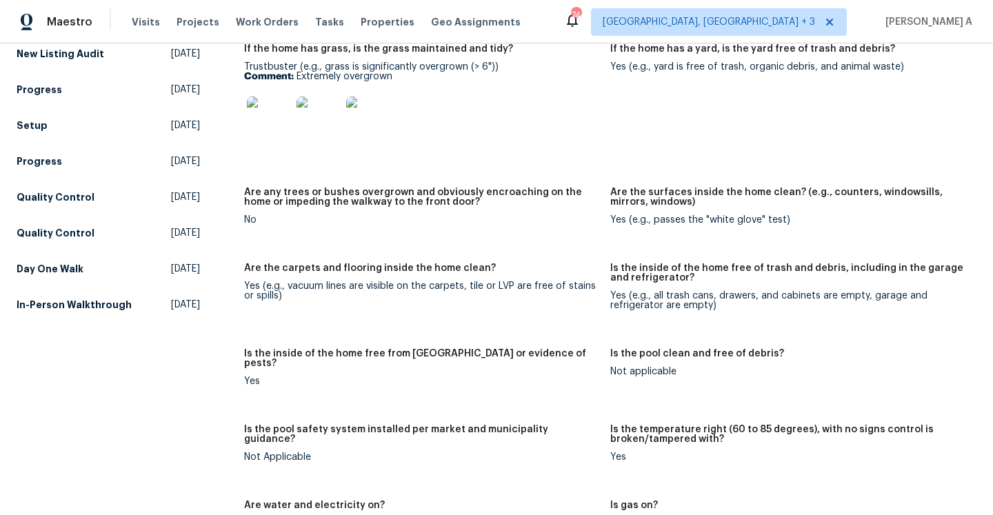
scroll to position [310, 0]
